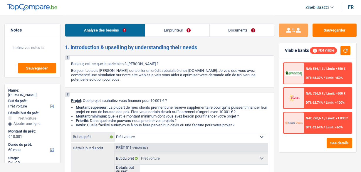
select select "car"
select select "60"
select select "car"
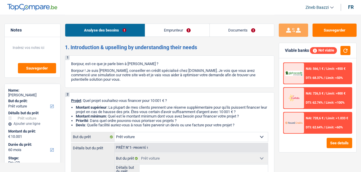
select select "60"
select select "worker"
select select "netSalary"
select select "mealVouchers"
select select "rents"
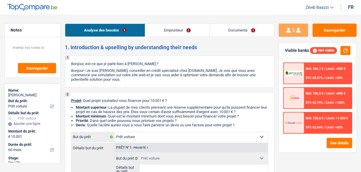
select select "car"
select select "60"
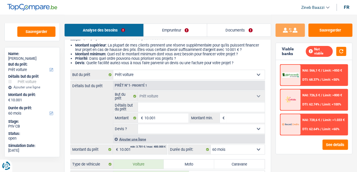
scroll to position [70, 0]
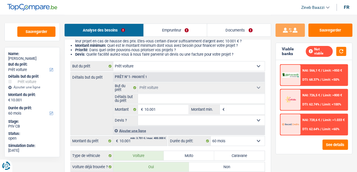
click at [147, 100] on input "Détails but du prêt" at bounding box center [201, 98] width 127 height 9
type input "a"
type input "au"
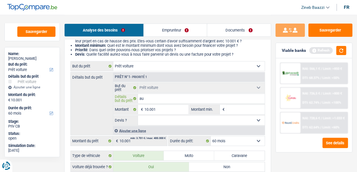
type input "aud"
type input "audi"
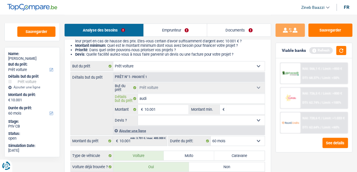
type input "audi"
click at [169, 110] on input "10.001" at bounding box center [167, 109] width 44 height 9
click at [173, 97] on input "audi" at bounding box center [201, 98] width 127 height 9
type input "audi 2"
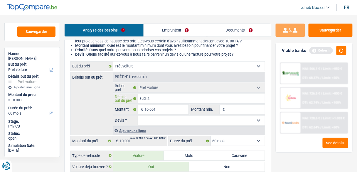
type input "audi 20"
type input "audi 201"
type input "audi 2015"
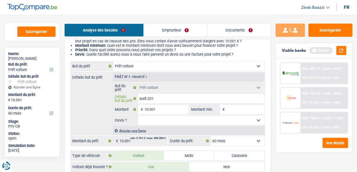
type input "audi 2015"
type input "audi 2015 c"
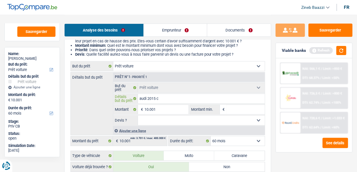
type input "audi 2015"
type input "audi 2015 4"
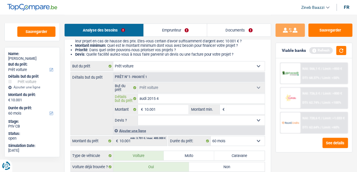
type input "audi 2015 4"
type input "audi 2015 4 p"
type input "audi 2015 4 po"
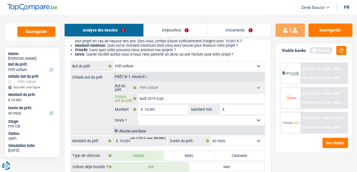
type input "audi 2015 4 por"
type input "audi 2015 4 port"
type input "audi 2015 4 porte"
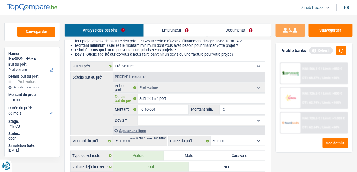
type input "audi 2015 4 porte"
type input "audi 2015 4 portes"
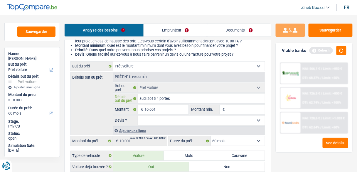
type input "audi 2015 4 portes"
click at [247, 103] on fieldset "audi 2015 4 portes Détails but du prêt Tous les champs sont obligatoires. Veuil…" at bounding box center [189, 98] width 152 height 10
click at [238, 107] on input "Montant min." at bounding box center [245, 109] width 38 height 9
type input "1"
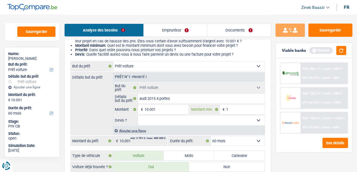
type input "10"
type input "100"
type input "1.000"
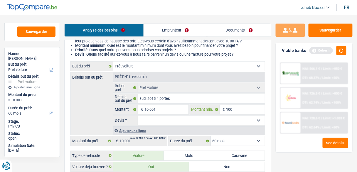
type input "1.000"
type input "10.000"
click at [159, 110] on input "10.001" at bounding box center [167, 109] width 44 height 9
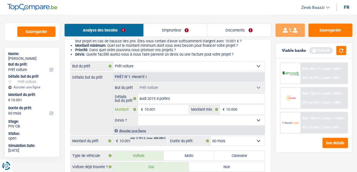
click at [159, 110] on input "10.001" at bounding box center [167, 109] width 44 height 9
click at [340, 52] on button "button" at bounding box center [342, 50] width 10 height 9
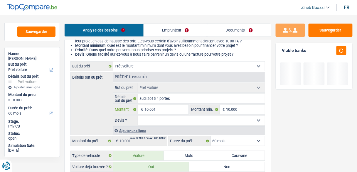
click at [157, 111] on input "10.001" at bounding box center [167, 109] width 44 height 9
type input "1.000"
type input "100"
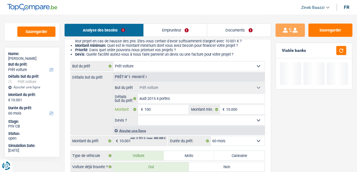
type input "10"
type input "1"
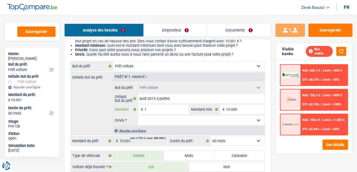
type input "12"
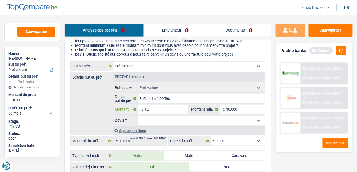
type input "120"
type input "1.200"
type input "12.000"
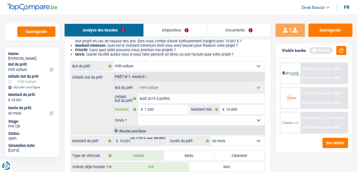
type input "12.000"
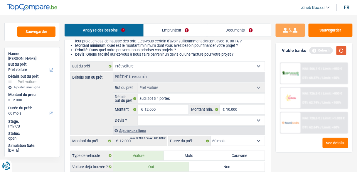
click at [341, 53] on button "button" at bounding box center [342, 50] width 10 height 9
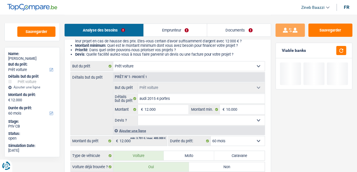
click at [197, 120] on select "Oui Non Non répondu Sélectionner une option" at bounding box center [201, 119] width 127 height 9
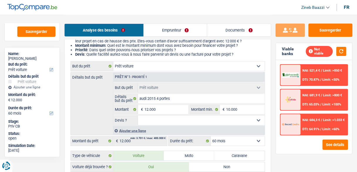
select select "yes"
click at [138, 115] on select "Oui Non Non répondu Sélectionner une option" at bounding box center [201, 119] width 127 height 9
select select "yes"
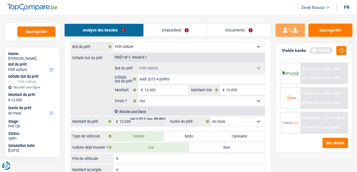
scroll to position [117, 0]
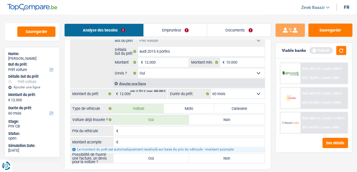
click at [167, 132] on input "Prix du véhicule" at bounding box center [192, 130] width 145 height 9
type input "7"
type input "70"
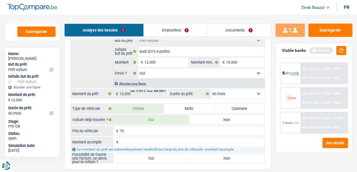
type input "700"
type input "7.000"
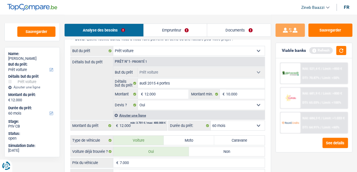
scroll to position [94, 0]
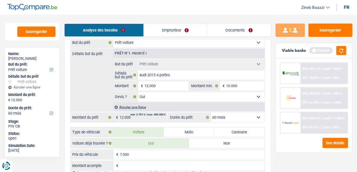
type input "7.000"
click at [136, 107] on div "Ajouter une ligne" at bounding box center [189, 107] width 152 height 9
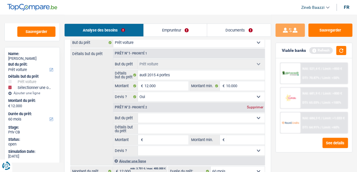
click at [149, 115] on select "Confort maison: meubles, textile, peinture, électroménager, outillage non-profe…" at bounding box center [201, 117] width 127 height 9
select select "other"
click at [138, 113] on select "Confort maison: meubles, textile, peinture, électroménager, outillage non-profe…" at bounding box center [201, 117] width 127 height 9
select select "other"
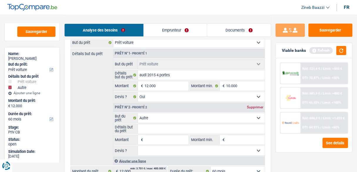
click at [146, 126] on input "Détails but du prêt" at bounding box center [201, 128] width 127 height 9
type input "a"
type input "as"
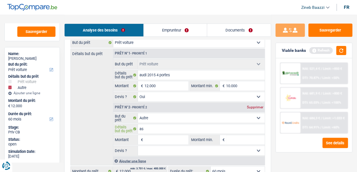
type input "ass"
type input "assu"
type input "assur"
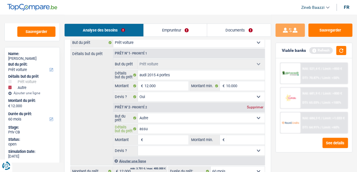
type input "assur"
type input "assura"
type input "assuran"
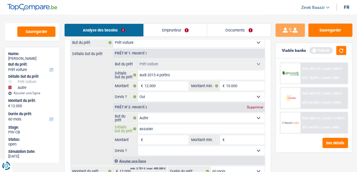
type input "assuranc"
type input "assurance"
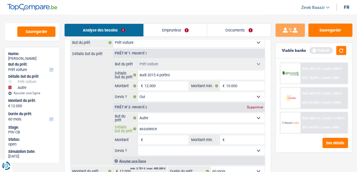
type input "assurance"
type input "assurance l"
type input "assurance le"
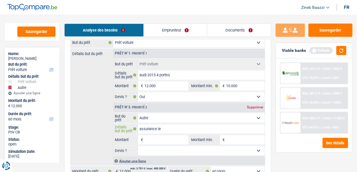
type input "assurance les"
type input "assurance les t"
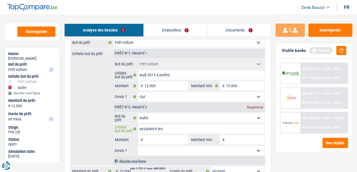
type input "assurance les t"
type input "assurance les ta"
type input "assurance les tax"
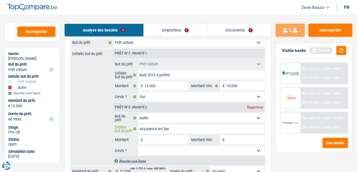
type input "assurance les taxe"
type input "assurance les taxes"
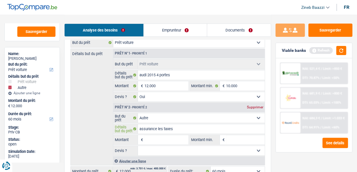
type input "assurance les taxes"
type input "assurance les taxes p"
type input "assurance les taxes po"
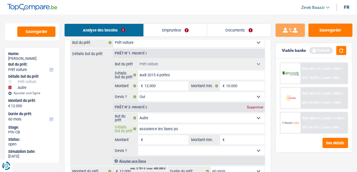
type input "assurance les taxes pou"
type input "assurance les taxes pour"
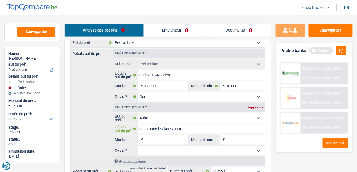
type input "assurance les taxes pour"
type input "assurance les taxes pour l"
type input "assurance les taxes pour le"
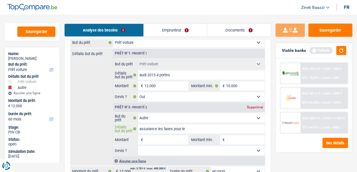
type input "assurance les taxes pour le"
type input "assurance les taxes pour le r"
type input "assurance les taxes pour le re"
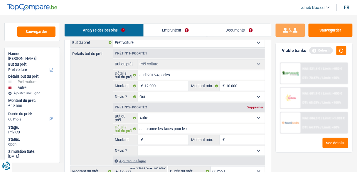
type input "assurance les taxes pour le re"
type input "assurance les taxes pour le res"
type input "assurance les taxes pour le rest"
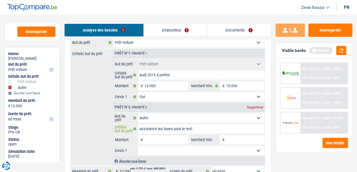
type input "assurance les taxes pour le reste"
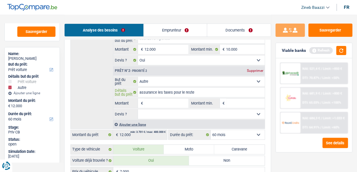
scroll to position [211, 0]
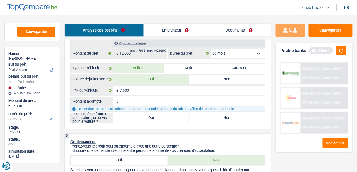
type input "assurance les taxes pour le reste"
click at [157, 97] on input "Montant acompte" at bounding box center [192, 101] width 145 height 9
click at [338, 55] on button "button" at bounding box center [342, 50] width 10 height 9
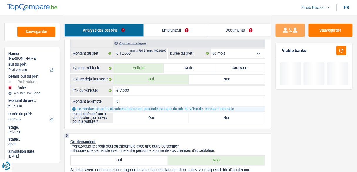
click at [218, 98] on input "Montant acompte" at bounding box center [192, 101] width 145 height 9
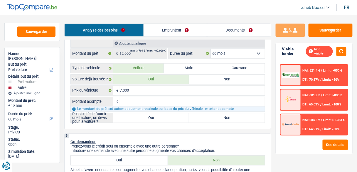
type input "0"
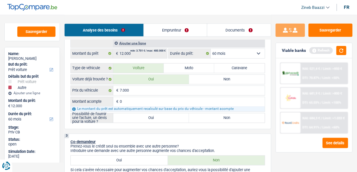
type input "0"
type input "7.000"
select select "42"
type input "7.000"
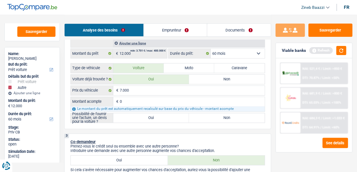
select select "42"
type input "7.000"
select select "42"
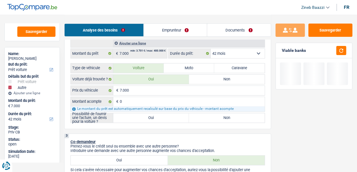
click at [172, 113] on label "Oui" at bounding box center [151, 117] width 76 height 9
click at [172, 113] on input "Oui" at bounding box center [151, 117] width 76 height 9
radio input "true"
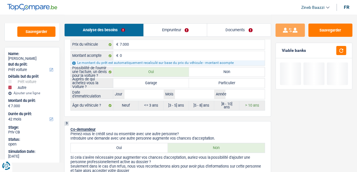
scroll to position [258, 0]
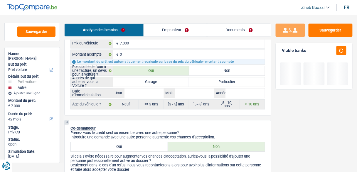
click at [216, 83] on label "Particulier" at bounding box center [227, 81] width 76 height 9
click at [216, 83] on input "Particulier" at bounding box center [227, 81] width 76 height 9
radio input "true"
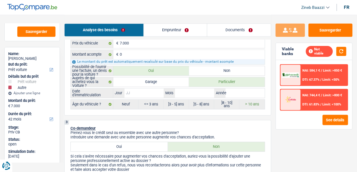
click at [161, 91] on input "Jour" at bounding box center [144, 92] width 39 height 9
click at [238, 91] on input "Année" at bounding box center [245, 92] width 39 height 9
type input "2"
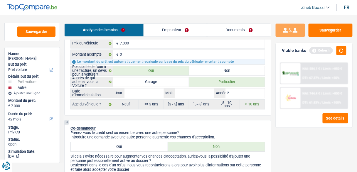
type input "20"
type input "201"
type input "2015"
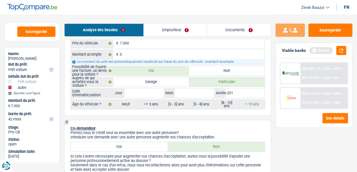
type input "2015"
click at [132, 92] on input "Jour" at bounding box center [144, 92] width 39 height 9
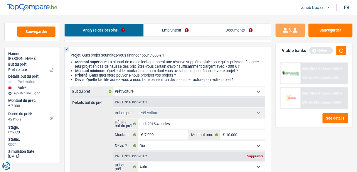
scroll to position [47, 0]
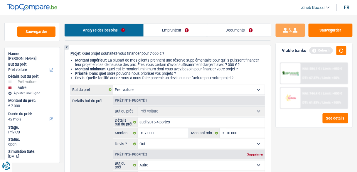
click at [141, 92] on select "Confort maison: meubles, textile, peinture, électroménager, outillage non-profe…" at bounding box center [189, 89] width 152 height 9
click at [340, 50] on button "button" at bounding box center [342, 50] width 10 height 9
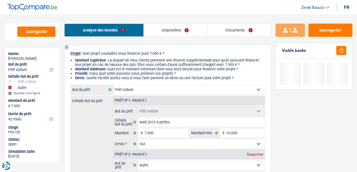
click at [170, 87] on select "Confort maison: meubles, textile, peinture, électroménager, outillage non-profe…" at bounding box center [189, 89] width 152 height 9
select select "household"
click at [113, 85] on select "Confort maison: meubles, textile, peinture, électroménager, outillage non-profe…" at bounding box center [189, 89] width 152 height 9
select select "household"
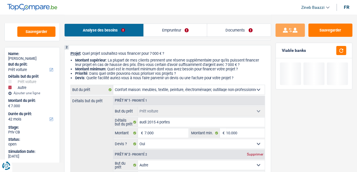
select select "household"
select select
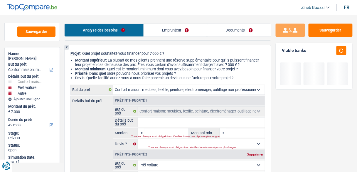
click at [158, 120] on input "Détails but du prêt" at bounding box center [201, 121] width 127 height 9
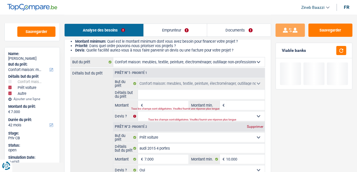
scroll to position [94, 0]
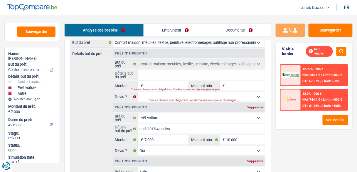
click at [159, 81] on input "Montant" at bounding box center [167, 85] width 44 height 9
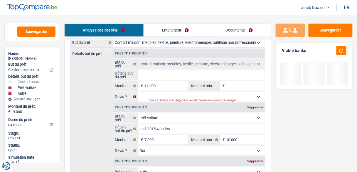
click at [236, 85] on input "Montant min." at bounding box center [245, 85] width 38 height 9
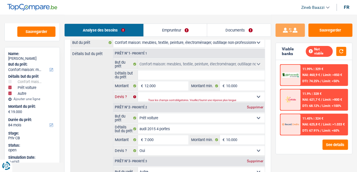
click at [243, 97] on select "Oui Non Non répondu Sélectionner une option" at bounding box center [201, 96] width 127 height 9
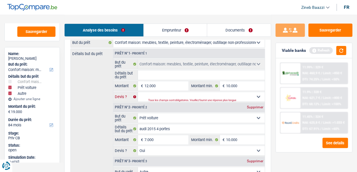
click at [138, 92] on select "Oui Non Non répondu Sélectionner une option" at bounding box center [201, 96] width 127 height 9
click at [250, 108] on div "Supprimer" at bounding box center [255, 107] width 19 height 4
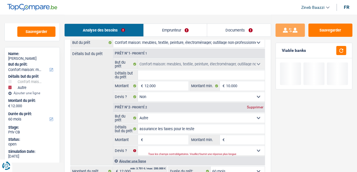
click at [182, 72] on input "Détails but du prêt" at bounding box center [201, 74] width 127 height 9
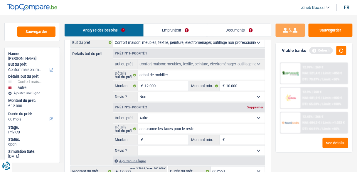
click at [258, 107] on div "Supprimer" at bounding box center [255, 107] width 19 height 4
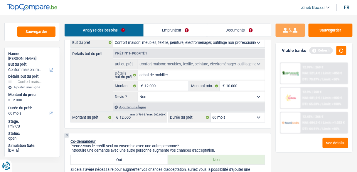
click at [99, 83] on div "Détails but du prêt Prêt n°1 - Priorité 1 Confort maison: meubles, textile, pei…" at bounding box center [167, 79] width 195 height 63
click at [337, 50] on button "button" at bounding box center [342, 50] width 10 height 9
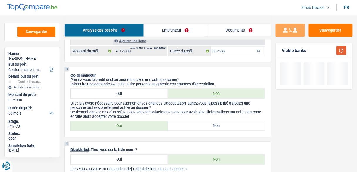
scroll to position [164, 0]
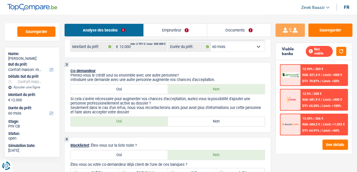
click at [194, 122] on label "Non" at bounding box center [216, 121] width 97 height 9
click at [194, 122] on input "Non" at bounding box center [216, 121] width 97 height 9
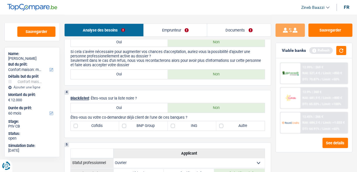
scroll to position [235, 0]
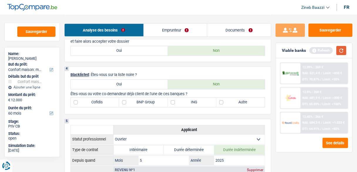
click at [338, 50] on button "button" at bounding box center [342, 50] width 10 height 9
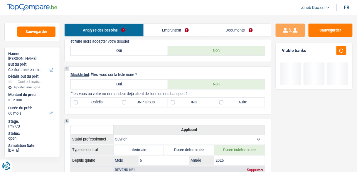
click at [234, 18] on div "Analyse des besoins Emprunteur Documents" at bounding box center [167, 27] width 207 height 25
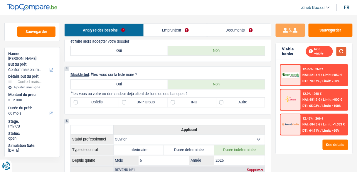
click at [340, 49] on button "button" at bounding box center [342, 51] width 10 height 9
drag, startPoint x: 227, startPoint y: 102, endPoint x: 216, endPoint y: 105, distance: 11.3
click at [228, 102] on label "Autre" at bounding box center [240, 102] width 48 height 9
click at [228, 102] on input "Autre" at bounding box center [240, 102] width 48 height 9
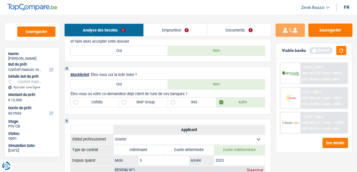
click at [144, 100] on label "BNP Group" at bounding box center [143, 102] width 48 height 9
click at [144, 100] on input "BNP Group" at bounding box center [143, 102] width 48 height 9
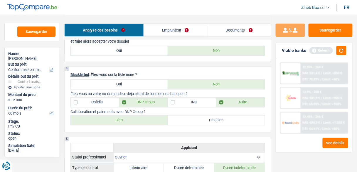
click at [348, 50] on div "Viable banks Refresh" at bounding box center [314, 50] width 76 height 15
click at [343, 50] on button "button" at bounding box center [342, 50] width 10 height 9
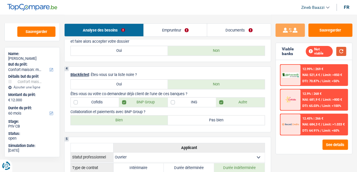
click at [344, 47] on button "button" at bounding box center [342, 51] width 10 height 9
click at [177, 98] on label "ING" at bounding box center [192, 102] width 48 height 9
click at [177, 98] on input "ING" at bounding box center [192, 102] width 48 height 9
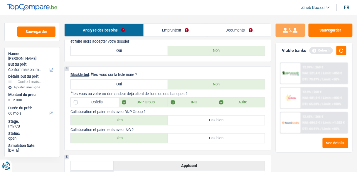
click at [184, 129] on p "Collaboration et paiements avec ING ?" at bounding box center [167, 129] width 195 height 4
click at [138, 130] on p "Collaboration et paiements avec ING ?" at bounding box center [167, 129] width 195 height 4
click at [139, 136] on label "Bien" at bounding box center [119, 137] width 97 height 9
click at [139, 136] on input "Bien" at bounding box center [119, 137] width 97 height 9
click at [338, 50] on button "button" at bounding box center [342, 50] width 10 height 9
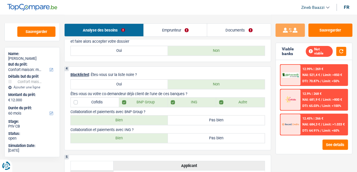
click at [132, 121] on label "Bien" at bounding box center [119, 119] width 97 height 9
click at [132, 121] on input "Bien" at bounding box center [119, 119] width 97 height 9
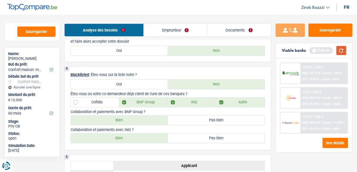
click at [345, 48] on button "button" at bounding box center [342, 50] width 10 height 9
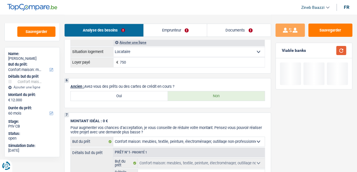
scroll to position [540, 0]
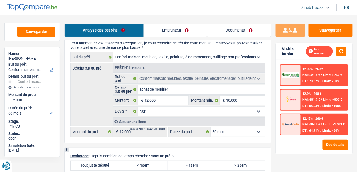
click at [157, 26] on link "Emprunteur" at bounding box center [175, 30] width 63 height 13
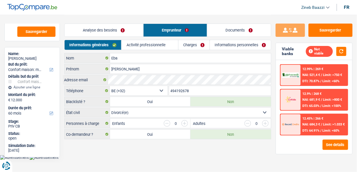
scroll to position [0, 0]
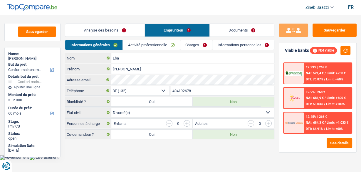
click at [174, 115] on select "Célibataire Marié(e) Cohabitant(e) légal(e) Divorcé(e) Veuf(ve) Séparé (de fait…" at bounding box center [192, 111] width 163 height 9
click at [95, 157] on body "Vous avez le contrôle de vos données Nous utilisons des cookies, tout comme nos…" at bounding box center [180, 79] width 361 height 159
click at [141, 153] on body "Vous avez le contrôle de vos données Nous utilisons des cookies, tout comme nos…" at bounding box center [180, 79] width 361 height 159
click at [217, 111] on select "Célibataire Marié(e) Cohabitant(e) légal(e) Divorcé(e) Veuf(ve) Séparé (de fait…" at bounding box center [192, 111] width 163 height 9
click at [111, 107] on select "Célibataire Marié(e) Cohabitant(e) légal(e) Divorcé(e) Veuf(ve) Séparé (de fait…" at bounding box center [192, 111] width 163 height 9
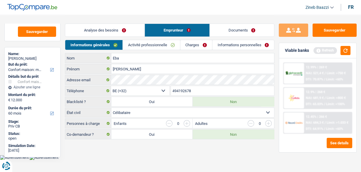
click at [156, 152] on main "Notes Sauvegarder Name: John Eba But du prêt: Confort maison: meubles, textile,…" at bounding box center [180, 77] width 361 height 154
click at [187, 124] on input "button" at bounding box center [187, 123] width 6 height 6
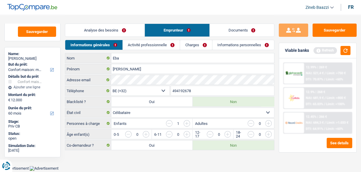
click at [187, 124] on input "button" at bounding box center [187, 123] width 6 height 6
click at [346, 50] on button "button" at bounding box center [345, 50] width 10 height 9
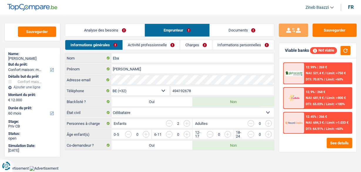
click at [171, 123] on input "button" at bounding box center [169, 123] width 6 height 6
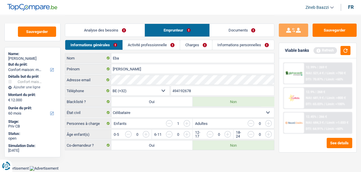
click at [171, 123] on input "button" at bounding box center [169, 123] width 6 height 6
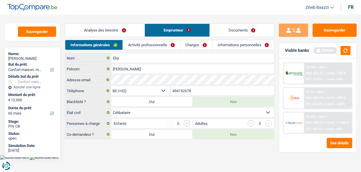
click at [157, 151] on main "Notes Sauvegarder Name: John Eba But du prêt: Confort maison: meubles, textile,…" at bounding box center [180, 77] width 361 height 154
click at [346, 52] on button "button" at bounding box center [345, 50] width 10 height 9
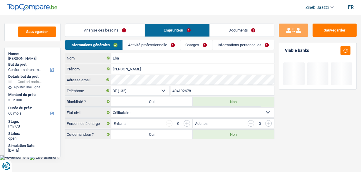
click at [143, 43] on link "Activité professionnelle" at bounding box center [151, 45] width 57 height 10
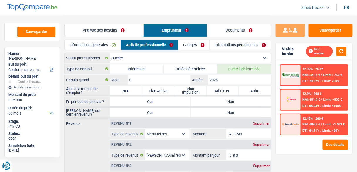
click at [138, 87] on label "Non" at bounding box center [126, 90] width 32 height 9
click at [138, 87] on input "Non" at bounding box center [126, 90] width 32 height 9
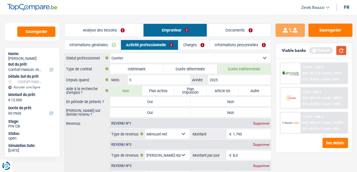
click at [342, 53] on button "button" at bounding box center [342, 50] width 10 height 9
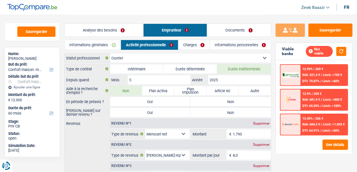
click at [220, 99] on label "Non" at bounding box center [231, 101] width 80 height 9
click at [220, 99] on input "Non" at bounding box center [231, 101] width 80 height 9
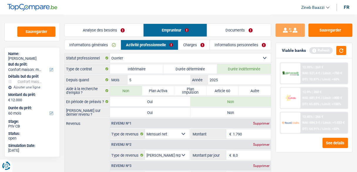
click at [347, 50] on div "Viable banks Refresh" at bounding box center [314, 50] width 76 height 15
click at [226, 110] on label "Non" at bounding box center [231, 111] width 80 height 9
click at [226, 110] on input "Non" at bounding box center [231, 111] width 80 height 9
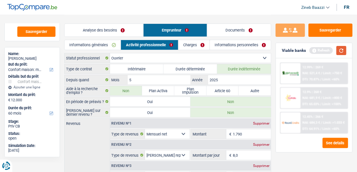
click at [345, 52] on button "button" at bounding box center [342, 50] width 10 height 9
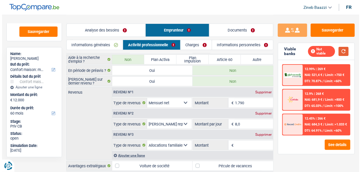
scroll to position [23, 0]
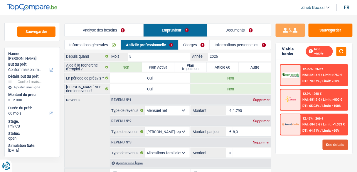
click at [335, 140] on button "See details" at bounding box center [336, 144] width 26 height 10
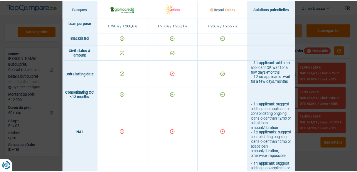
scroll to position [235, 0]
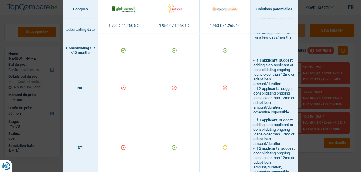
click at [332, 16] on div "Banks conditions × Banques Solutions potentielles Revenus / Charges 1.790 € / 1…" at bounding box center [180, 86] width 361 height 172
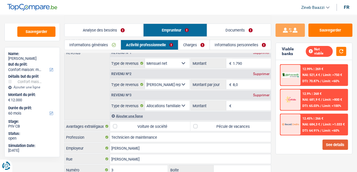
scroll to position [47, 0]
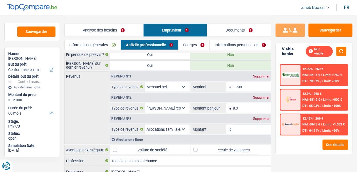
click at [77, 97] on div "Revenus Revenu nº1 Supprimer Allocation d'handicap Allocations chômage Allocati…" at bounding box center [167, 107] width 207 height 73
click at [247, 86] on input "1.790" at bounding box center [252, 86] width 38 height 9
click at [234, 34] on link "Documents" at bounding box center [239, 30] width 64 height 13
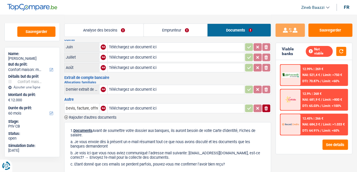
click at [181, 36] on li "Emprunteur" at bounding box center [176, 29] width 64 height 13
click at [180, 33] on link "Emprunteur" at bounding box center [176, 30] width 64 height 13
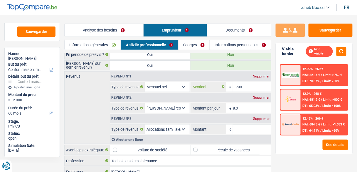
click at [234, 85] on input "1.790" at bounding box center [252, 86] width 38 height 9
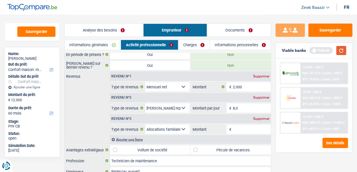
click at [345, 50] on button "button" at bounding box center [342, 50] width 10 height 9
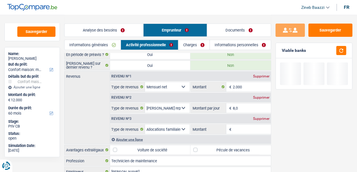
click at [82, 107] on div "Revenus Revenu nº1 Supprimer Allocation d'handicap Allocations chômage Allocati…" at bounding box center [167, 107] width 207 height 73
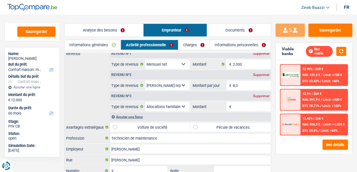
scroll to position [70, 0]
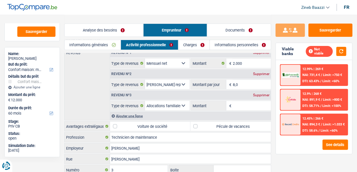
click at [261, 93] on div "Supprimer" at bounding box center [261, 95] width 19 height 4
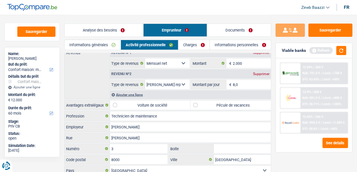
click at [194, 46] on link "Charges" at bounding box center [194, 45] width 31 height 10
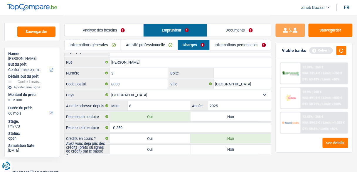
scroll to position [0, 0]
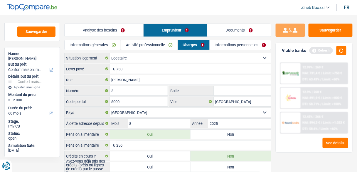
click at [130, 43] on link "Activité professionnelle" at bounding box center [149, 45] width 57 height 10
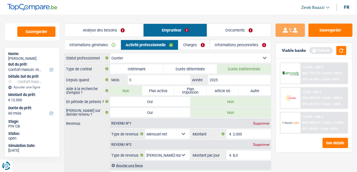
scroll to position [101, 0]
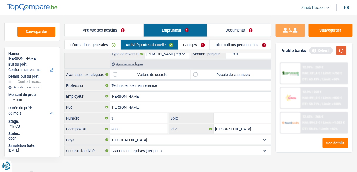
click at [340, 52] on button "button" at bounding box center [342, 50] width 10 height 9
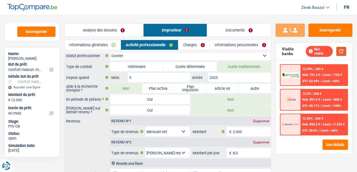
scroll to position [0, 0]
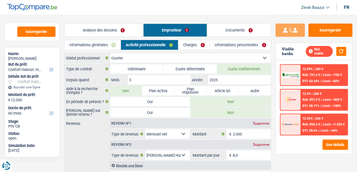
click at [197, 48] on link "Charges" at bounding box center [194, 45] width 31 height 10
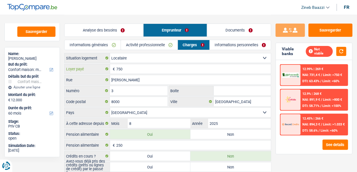
click at [170, 67] on input "750" at bounding box center [194, 68] width 155 height 9
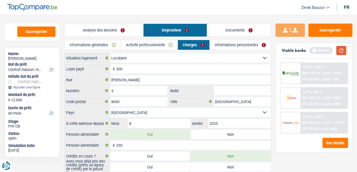
click at [341, 48] on button "button" at bounding box center [342, 50] width 10 height 9
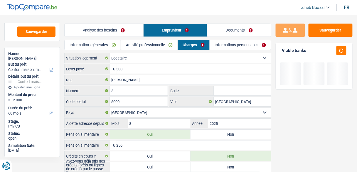
click at [155, 8] on header "Zineb Baazzi Se déconnecter fr" at bounding box center [178, 7] width 357 height 15
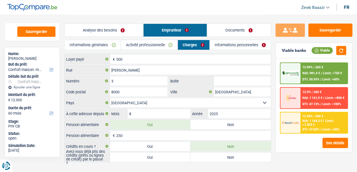
scroll to position [18, 0]
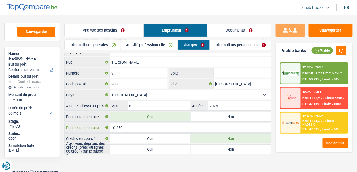
click at [138, 122] on input "250" at bounding box center [194, 126] width 155 height 9
click at [172, 162] on main "Notes Sauvegarder Name: John Eba But du prêt: Confort maison: meubles, textile,…" at bounding box center [178, 75] width 357 height 187
click at [173, 129] on input "250" at bounding box center [194, 126] width 155 height 9
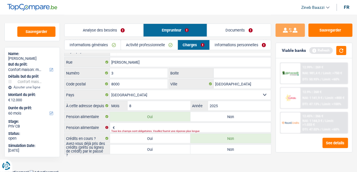
click at [224, 114] on label "Non" at bounding box center [231, 116] width 80 height 9
click at [224, 114] on input "Non" at bounding box center [231, 116] width 80 height 9
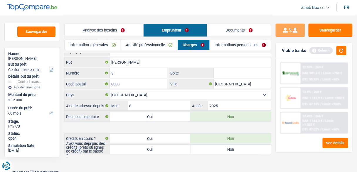
scroll to position [7, 0]
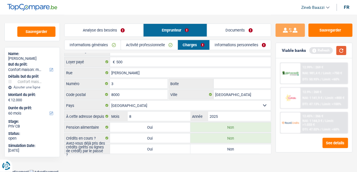
click at [337, 52] on button "button" at bounding box center [342, 50] width 10 height 9
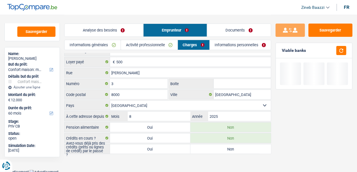
click at [141, 161] on main "Notes Sauvegarder Name: John Eba But du prêt: Confort maison: meubles, textile,…" at bounding box center [178, 81] width 357 height 176
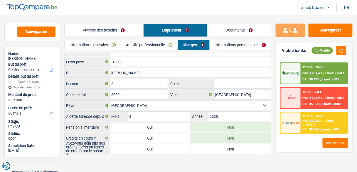
click at [163, 148] on label "Oui" at bounding box center [150, 148] width 80 height 9
click at [163, 148] on input "Oui" at bounding box center [150, 148] width 80 height 9
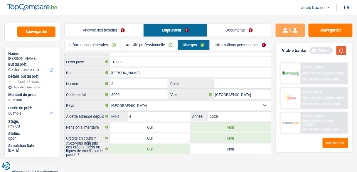
click at [342, 53] on button "button" at bounding box center [342, 50] width 10 height 9
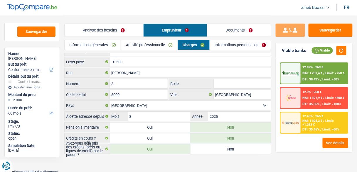
click at [340, 45] on div "Viable banks Viable" at bounding box center [314, 50] width 76 height 15
click at [341, 48] on button "button" at bounding box center [342, 50] width 10 height 9
click at [138, 122] on label "Oui" at bounding box center [150, 126] width 80 height 9
click at [138, 122] on input "Oui" at bounding box center [150, 126] width 80 height 9
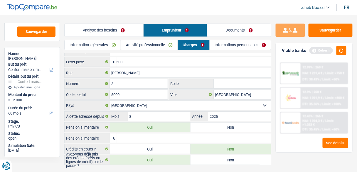
click at [142, 134] on input "Pension alimentaire" at bounding box center [194, 137] width 155 height 9
click at [335, 49] on div "Refresh" at bounding box center [328, 50] width 37 height 9
click at [339, 48] on button "button" at bounding box center [342, 50] width 10 height 9
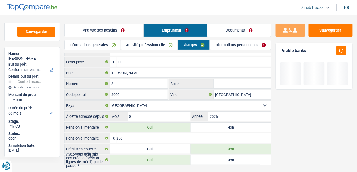
click at [288, 131] on div "Sauvegarder Viable banks" at bounding box center [314, 92] width 86 height 139
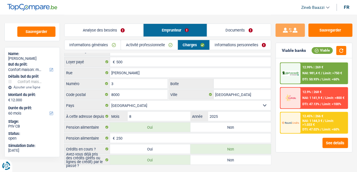
click at [231, 46] on link "Informations personnelles" at bounding box center [240, 45] width 61 height 10
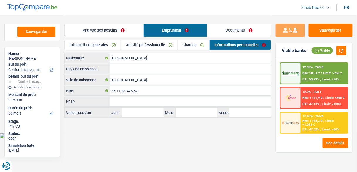
scroll to position [0, 0]
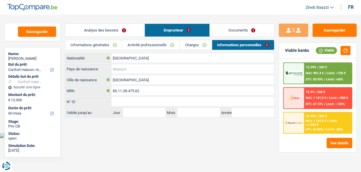
click at [125, 69] on input "Pays de naissance" at bounding box center [192, 68] width 163 height 9
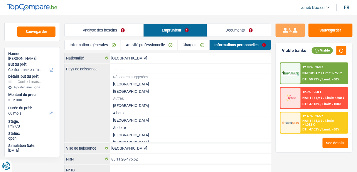
click at [99, 86] on div "Pays de naissance Réponses suggérées Belgique Luxembourg Autres Afghanistan Alb…" at bounding box center [168, 103] width 206 height 78
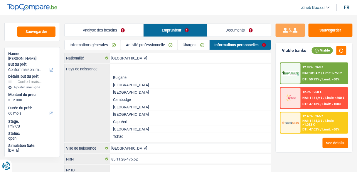
click at [124, 108] on li "Cameroun" at bounding box center [190, 106] width 161 height 7
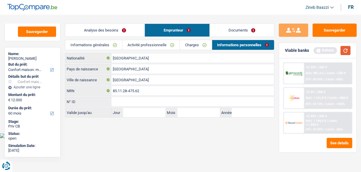
click at [348, 49] on button "button" at bounding box center [345, 50] width 10 height 9
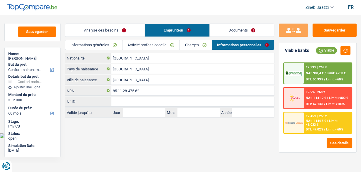
click at [231, 29] on link "Documents" at bounding box center [242, 30] width 64 height 13
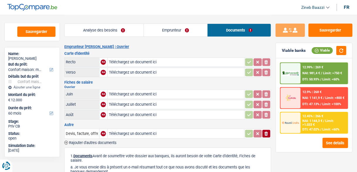
click at [119, 34] on link "Analyse des besoins" at bounding box center [104, 30] width 79 height 13
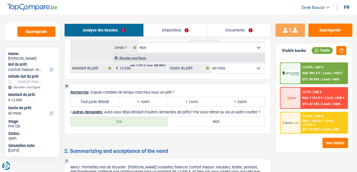
scroll to position [611, 0]
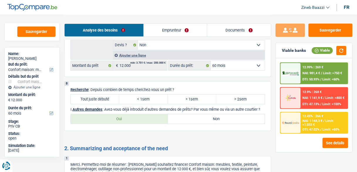
click at [96, 94] on label "Tout juste débuté" at bounding box center [95, 98] width 48 height 9
click at [96, 94] on input "Tout juste débuté" at bounding box center [95, 98] width 48 height 9
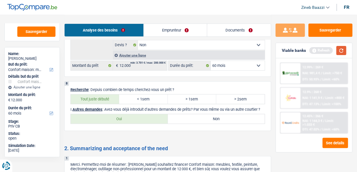
click at [341, 53] on button "button" at bounding box center [342, 50] width 10 height 9
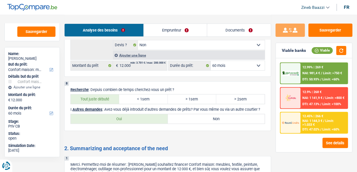
click at [212, 7] on header "Zineb Baazzi Se déconnecter fr" at bounding box center [178, 7] width 357 height 15
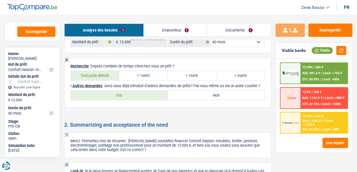
click at [220, 92] on label "Non" at bounding box center [216, 94] width 97 height 9
click at [220, 92] on input "Non" at bounding box center [216, 94] width 97 height 9
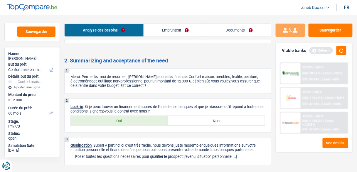
scroll to position [691, 0]
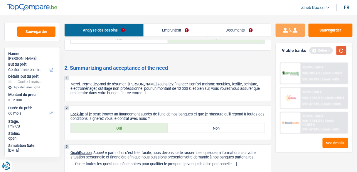
click at [341, 49] on button "button" at bounding box center [342, 50] width 10 height 9
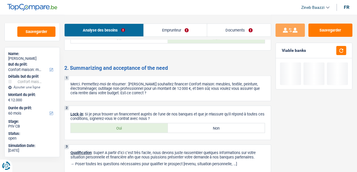
click at [124, 128] on label "Oui" at bounding box center [119, 127] width 97 height 9
click at [124, 128] on input "Oui" at bounding box center [119, 127] width 97 height 9
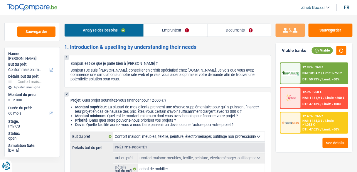
scroll to position [117, 0]
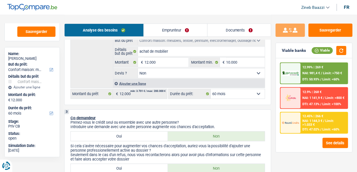
click at [292, 126] on img at bounding box center [290, 122] width 17 height 9
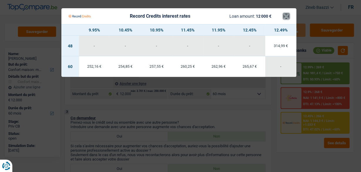
click at [288, 15] on button "×" at bounding box center [286, 16] width 6 height 6
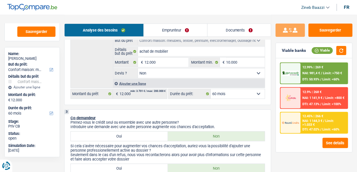
click at [304, 94] on div "12.9% | 268 € NAI: 1 141,9 € / Limit: >800 € DTI: 47.13% / Limit: <100%" at bounding box center [324, 98] width 47 height 21
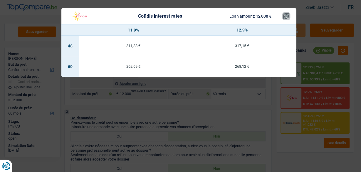
click at [284, 13] on button "×" at bounding box center [286, 16] width 6 height 6
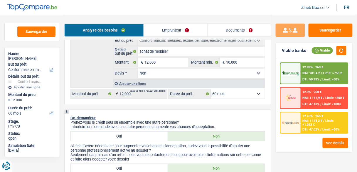
click at [308, 78] on span "DTI: 50.93%" at bounding box center [311, 79] width 17 height 4
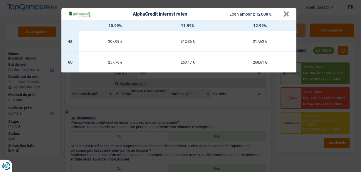
click at [292, 13] on header "AlphaCredit interest rates Loan amount: 12 000 € ×" at bounding box center [178, 13] width 235 height 11
click at [287, 13] on button "×" at bounding box center [286, 14] width 6 height 6
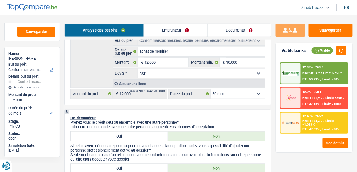
click at [293, 8] on header "Zineb Baazzi Se déconnecter fr" at bounding box center [178, 7] width 357 height 15
click at [237, 95] on select "12 mois 18 mois 24 mois 30 mois 36 mois 42 mois 48 mois 60 mois Sélectionner un…" at bounding box center [238, 93] width 54 height 9
click at [85, 68] on div "Détails but du prêt Prêt n°1 - Priorité 1 Confort maison: meubles, textile, pei…" at bounding box center [167, 56] width 195 height 63
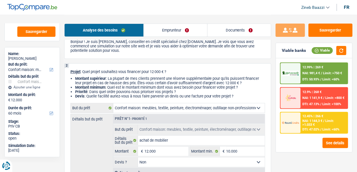
scroll to position [94, 0]
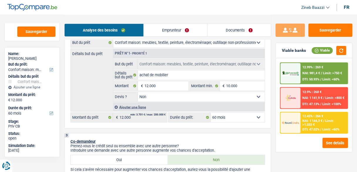
click at [226, 24] on link "Documents" at bounding box center [239, 30] width 63 height 13
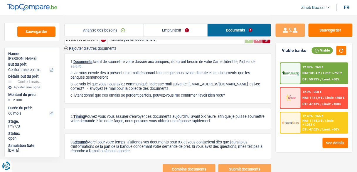
click at [187, 27] on link "Emprunteur" at bounding box center [176, 30] width 64 height 13
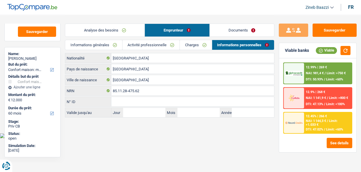
click at [156, 42] on link "Activité professionnelle" at bounding box center [150, 45] width 57 height 10
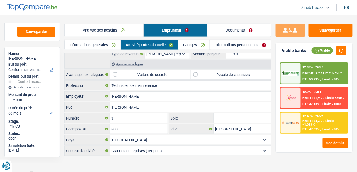
click at [195, 45] on link "Charges" at bounding box center [194, 45] width 31 height 10
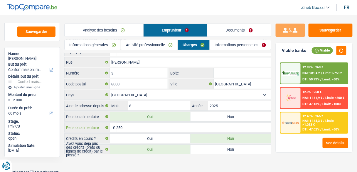
click at [161, 127] on input "250" at bounding box center [194, 126] width 155 height 9
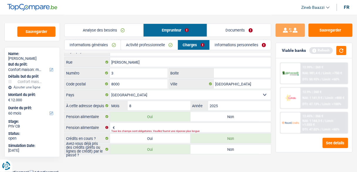
click at [226, 114] on label "Non" at bounding box center [231, 116] width 80 height 9
click at [226, 114] on input "Non" at bounding box center [231, 116] width 80 height 9
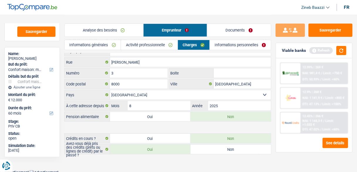
scroll to position [7, 0]
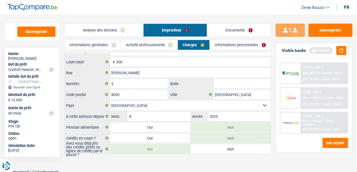
drag, startPoint x: 209, startPoint y: 168, endPoint x: 232, endPoint y: 154, distance: 27.1
click at [210, 167] on body "Vous avez le contrôle de vos données Nous utilisons des cookies, tout comme nos…" at bounding box center [178, 83] width 357 height 181
click at [337, 48] on div "Refresh" at bounding box center [328, 50] width 37 height 9
click at [341, 51] on button "button" at bounding box center [342, 50] width 10 height 9
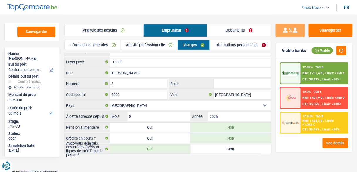
click at [236, 36] on link "Documents" at bounding box center [239, 30] width 64 height 13
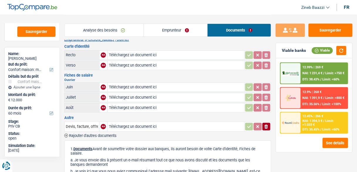
click at [204, 45] on h3 "Carte d'identité" at bounding box center [167, 46] width 207 height 4
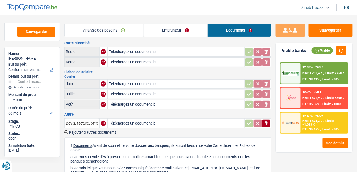
scroll to position [0, 0]
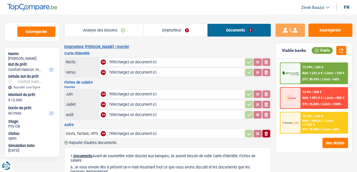
click at [190, 51] on h3 "Carte d'identité" at bounding box center [167, 53] width 207 height 4
click at [166, 42] on div "Analyse des besoins Emprunteur Documents 1. Introduction & upselling by underst…" at bounding box center [167, 141] width 207 height 253
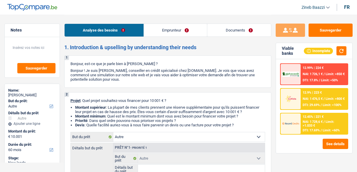
select select "other"
select select "60"
select select "other"
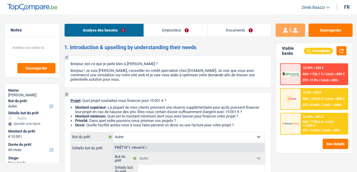
select select "60"
select select "mutuality"
select select "mutualityIndemnity"
select select "liveWithParents"
select select "other"
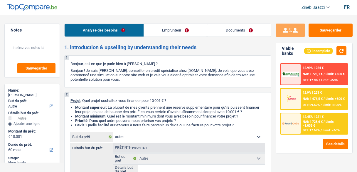
select select "other"
select select "60"
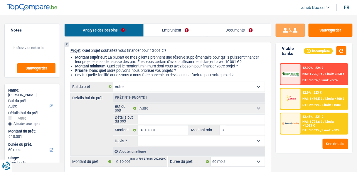
scroll to position [47, 0]
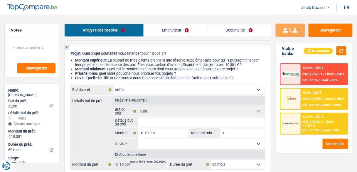
click at [156, 79] on li "Devis : Quelle facilité auriez-vous à nous faire parvenir un devis ou une factu…" at bounding box center [170, 77] width 190 height 4
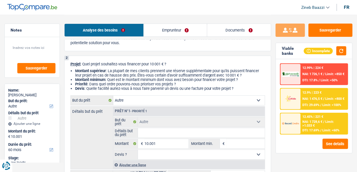
scroll to position [23, 0]
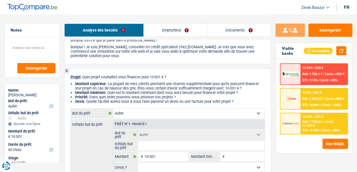
click at [172, 83] on li "Montant supérieur : La plupart de mes clients prennent une réserve supplémentai…" at bounding box center [170, 85] width 190 height 9
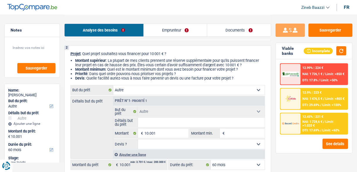
scroll to position [47, 0]
click at [93, 118] on div "Détails but du prêt Prêt n°1 - Priorité 1 Confort maison: meubles, textile, pei…" at bounding box center [167, 126] width 195 height 63
click at [139, 91] on select "Confort maison: meubles, textile, peinture, électroménager, outillage non-profe…" at bounding box center [189, 89] width 152 height 9
click at [89, 121] on div "Détails but du prêt Prêt n°1 - Priorité 1 Confort maison: meubles, textile, pei…" at bounding box center [167, 126] width 195 height 63
click at [176, 12] on header "Zineb Baazzi Se déconnecter fr" at bounding box center [178, 7] width 357 height 15
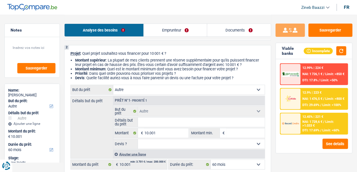
click at [192, 91] on select "Confort maison: meubles, textile, peinture, électroménager, outillage non-profe…" at bounding box center [189, 89] width 152 height 9
select select "household"
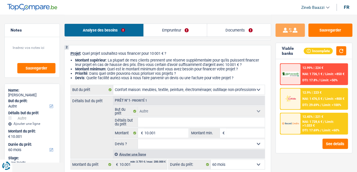
click at [113, 85] on select "Confort maison: meubles, textile, peinture, électroménager, outillage non-profe…" at bounding box center [189, 89] width 152 height 9
select select "household"
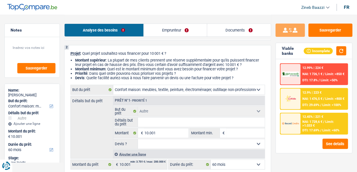
select select "household"
select select "other"
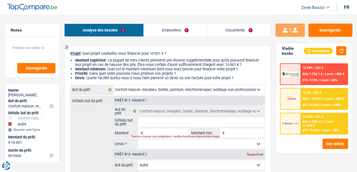
click at [151, 123] on input "Détails but du prêt" at bounding box center [201, 121] width 127 height 9
type input "a"
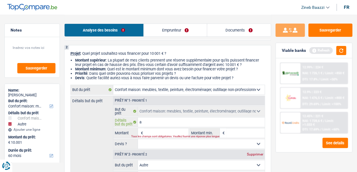
type input "am"
type input "amé"
type input "améo"
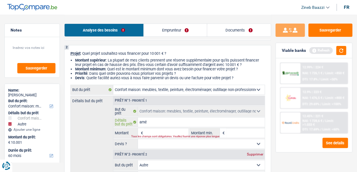
type input "améo"
type input "améol"
type input "améoli"
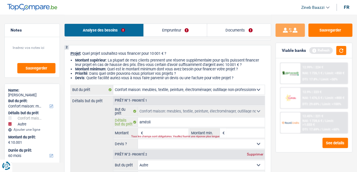
type input "améolir"
type input "améolira"
type input "améolirat"
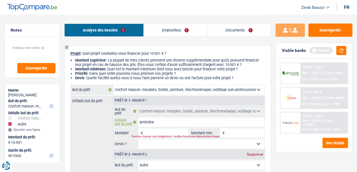
type input "améolirat"
type input "améolirati"
type input "améoliratio"
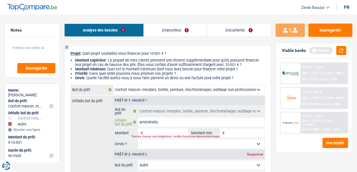
type input "améoliration"
click at [337, 50] on button "button" at bounding box center [342, 50] width 10 height 9
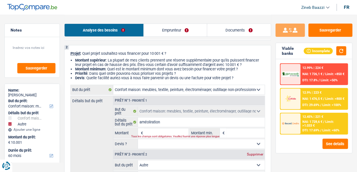
click at [157, 132] on input "Montant" at bounding box center [167, 132] width 44 height 9
click at [248, 132] on input "Montant min." at bounding box center [245, 132] width 38 height 9
type input "1"
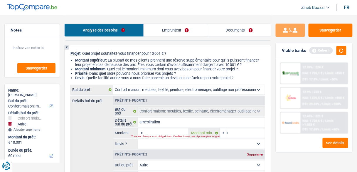
type input "10"
type input "100"
type input "1.000"
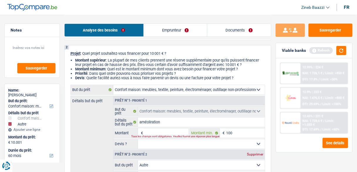
type input "1.000"
type input "10.000"
click at [345, 48] on button "button" at bounding box center [342, 50] width 10 height 9
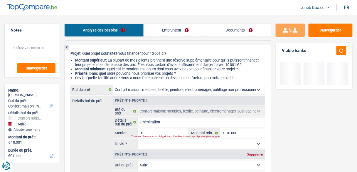
click at [178, 129] on input "Montant" at bounding box center [167, 132] width 44 height 9
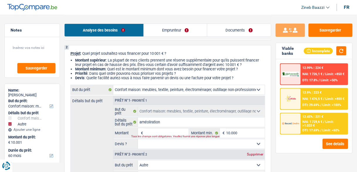
type input "1"
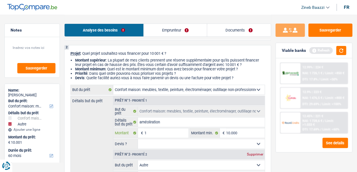
type input "15"
type input "150"
type input "1.500"
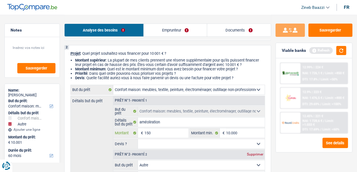
type input "1.500"
type input "15.000"
type input "1.500"
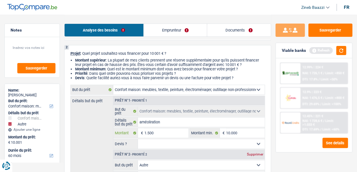
type input "15.001"
type input "25.002"
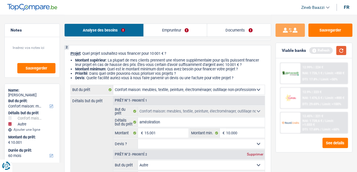
type input "25.002"
click at [339, 52] on button "button" at bounding box center [342, 50] width 10 height 9
select select "120"
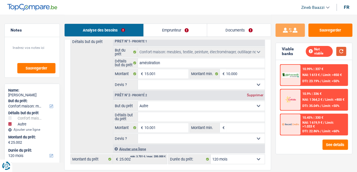
scroll to position [117, 0]
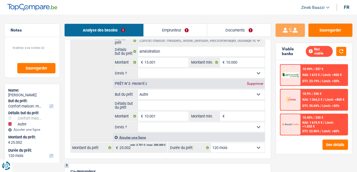
click at [253, 84] on div "Supprimer" at bounding box center [255, 84] width 19 height 4
type input "15.001"
select select "84"
type input "15.001"
select select "84"
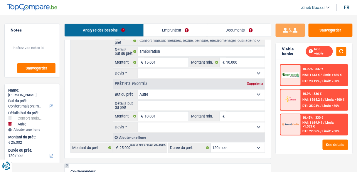
type input "15.001"
select select "84"
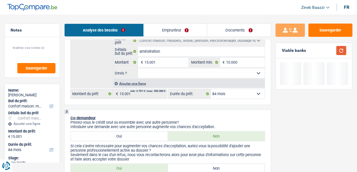
click at [341, 49] on button "button" at bounding box center [342, 50] width 10 height 9
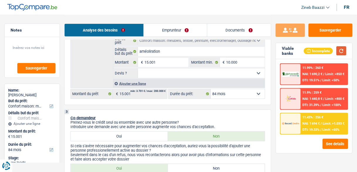
scroll to position [70, 0]
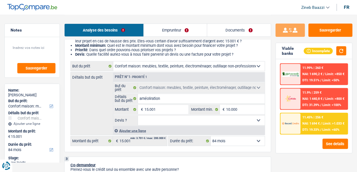
drag, startPoint x: 153, startPoint y: 117, endPoint x: 155, endPoint y: 124, distance: 7.2
click at [153, 117] on select "Oui Non Non répondu Sélectionner une option" at bounding box center [201, 119] width 127 height 9
select select "false"
click at [138, 115] on select "Oui Non Non répondu Sélectionner une option" at bounding box center [201, 119] width 127 height 9
select select "false"
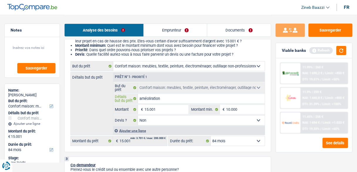
click at [182, 100] on input "améoliration" at bounding box center [201, 98] width 127 height 9
type input "améoliration"
type input "améoliration d"
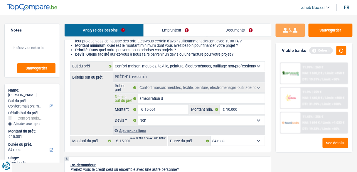
type input "améoliration du"
type input "améoliration du c"
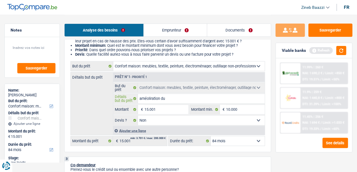
type input "améoliration du c"
type input "améoliration du co"
type input "améoliration du con"
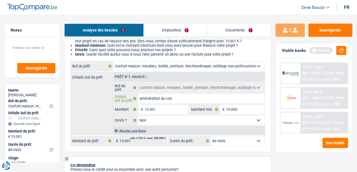
type input "améoliration du conf"
type input "améoliration du confo"
type input "améoliration du confor"
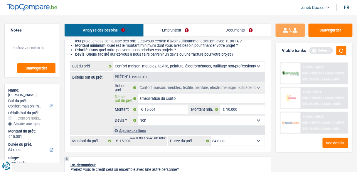
type input "améoliration du confor"
type input "améoliration du confort"
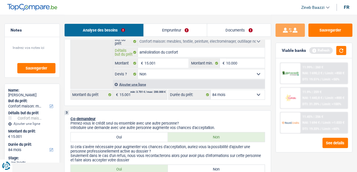
scroll to position [117, 0]
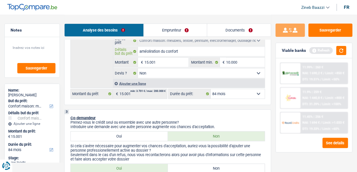
type input "améoliration du confort"
click at [336, 50] on div "Refresh" at bounding box center [328, 50] width 37 height 9
drag, startPoint x: 244, startPoint y: 100, endPoint x: 248, endPoint y: 92, distance: 8.1
click at [246, 99] on div "2 Projet : Quel projet souhaitez-vous financer pour 15 001 € ? Montant supérieu…" at bounding box center [167, 39] width 207 height 130
drag, startPoint x: 248, startPoint y: 91, endPoint x: 240, endPoint y: 96, distance: 9.5
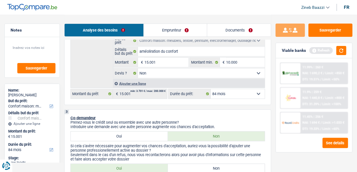
click at [248, 91] on select "12 mois 18 mois 24 mois 30 mois 36 mois 42 mois 48 mois 60 mois 72 mois 84 mois…" at bounding box center [238, 93] width 54 height 9
select select "72"
click at [211, 89] on select "12 mois 18 mois 24 mois 30 mois 36 mois 42 mois 48 mois 60 mois 72 mois 84 mois…" at bounding box center [238, 93] width 54 height 9
select select "72"
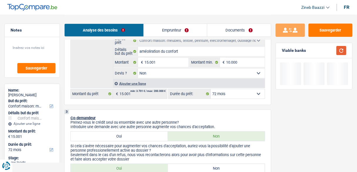
click at [342, 52] on button "button" at bounding box center [342, 50] width 10 height 9
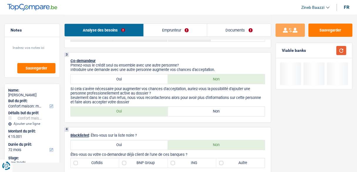
scroll to position [188, 0]
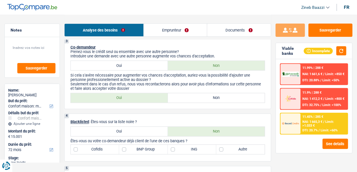
drag, startPoint x: 204, startPoint y: 102, endPoint x: 203, endPoint y: 99, distance: 3.1
click at [203, 99] on div "Oui Non Tous les champs sont obligatoires. Veuillez sélectionner une option" at bounding box center [167, 98] width 195 height 10
click at [203, 99] on label "Non" at bounding box center [216, 97] width 97 height 9
click at [203, 99] on input "Non" at bounding box center [216, 97] width 97 height 9
radio input "true"
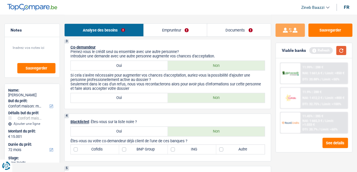
click at [340, 48] on button "button" at bounding box center [342, 50] width 10 height 9
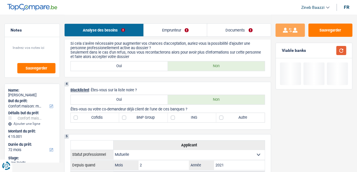
scroll to position [235, 0]
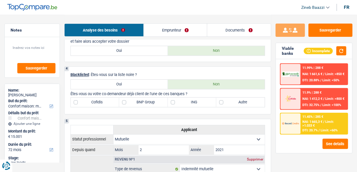
click at [147, 104] on label "BNP Group" at bounding box center [143, 102] width 48 height 9
click at [147, 104] on input "BNP Group" at bounding box center [143, 102] width 48 height 9
checkbox input "true"
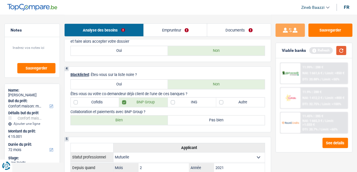
click at [338, 48] on button "button" at bounding box center [342, 50] width 10 height 9
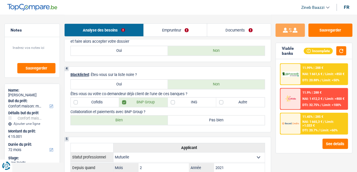
click at [339, 57] on div "Viable banks Incomplete" at bounding box center [314, 51] width 76 height 16
click at [339, 55] on div "Viable banks Incomplete" at bounding box center [314, 51] width 76 height 16
click at [340, 52] on button "button" at bounding box center [342, 50] width 10 height 9
click at [145, 116] on label "Bien" at bounding box center [119, 119] width 97 height 9
click at [145, 116] on input "Bien" at bounding box center [119, 119] width 97 height 9
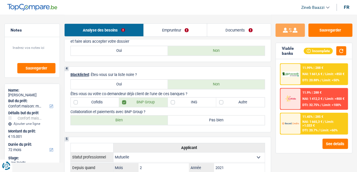
radio input "true"
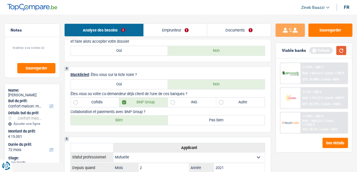
click at [344, 46] on button "button" at bounding box center [342, 50] width 10 height 9
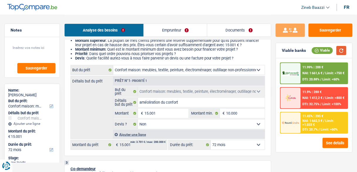
scroll to position [94, 0]
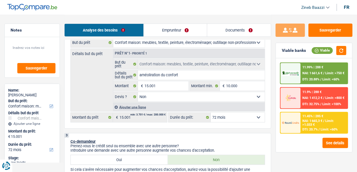
click at [162, 23] on div "Analyse des besoins Emprunteur Documents" at bounding box center [167, 27] width 207 height 25
click at [162, 26] on link "Emprunteur" at bounding box center [175, 30] width 63 height 13
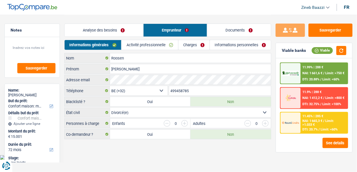
scroll to position [0, 0]
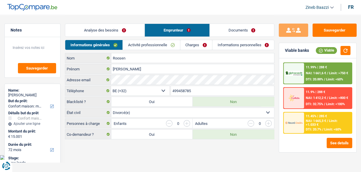
click at [139, 44] on link "Activité professionnelle" at bounding box center [151, 45] width 57 height 10
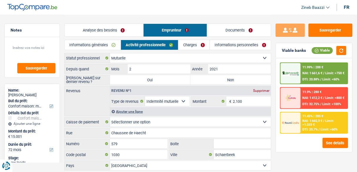
click at [181, 99] on select "Allocation d'handicap Allocations chômage Allocations familiales Chèques repas …" at bounding box center [167, 100] width 45 height 9
select select "disabilityPension"
click at [145, 96] on select "Allocation d'handicap Allocations chômage Allocations familiales Chèques repas …" at bounding box center [167, 100] width 45 height 9
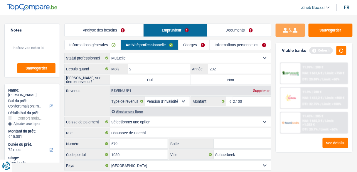
click at [91, 98] on div "Revenus Revenu nº1 Supprimer Allocation d'handicap Allocations chômage Allocati…" at bounding box center [167, 100] width 207 height 30
click at [83, 98] on div "Revenus Revenu nº1 Supprimer Allocation d'handicap Allocations chômage Allocati…" at bounding box center [167, 100] width 207 height 30
click at [216, 79] on label "Non" at bounding box center [231, 79] width 80 height 9
click at [216, 79] on input "Non" at bounding box center [231, 79] width 80 height 9
radio input "true"
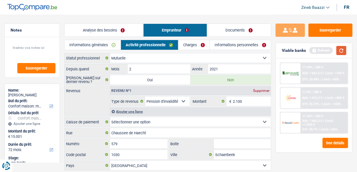
click at [344, 53] on button "button" at bounding box center [342, 50] width 10 height 9
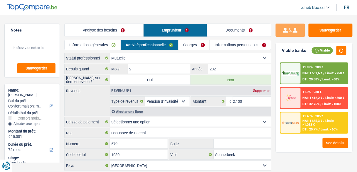
click at [201, 49] on link "Charges" at bounding box center [194, 45] width 31 height 10
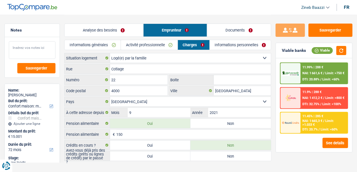
click at [27, 43] on textarea at bounding box center [32, 50] width 47 height 18
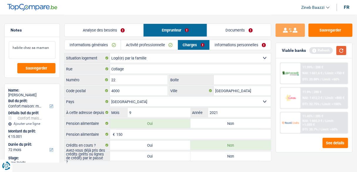
type textarea "habite chez sa maman"
click at [340, 48] on button "button" at bounding box center [342, 50] width 10 height 9
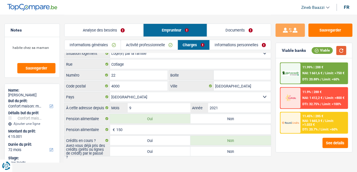
scroll to position [7, 0]
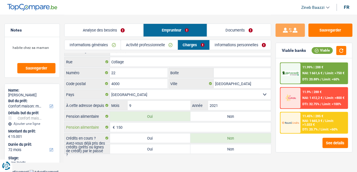
click at [148, 122] on input "150" at bounding box center [194, 126] width 155 height 9
click at [147, 154] on main "Notes habite chez sa maman Sauvegarder Name: Fabian Roosen But du prêt: Confort…" at bounding box center [178, 81] width 357 height 176
click at [345, 50] on button "button" at bounding box center [342, 50] width 10 height 9
click at [172, 148] on label "Oui" at bounding box center [150, 148] width 80 height 9
click at [172, 148] on input "Oui" at bounding box center [150, 148] width 80 height 9
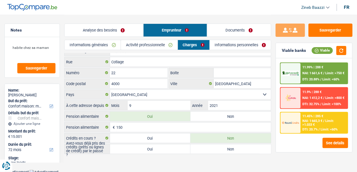
radio input "true"
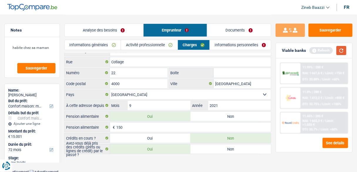
click at [340, 47] on button "button" at bounding box center [342, 50] width 10 height 9
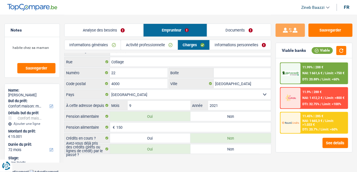
click at [232, 48] on link "Informations personnelles" at bounding box center [240, 45] width 61 height 10
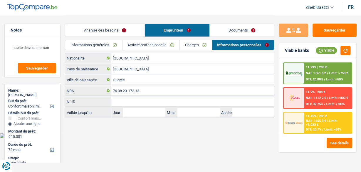
click at [193, 41] on link "Charges" at bounding box center [196, 45] width 32 height 10
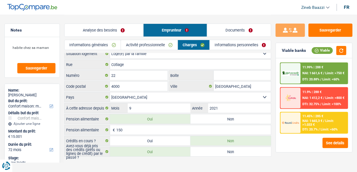
scroll to position [7, 0]
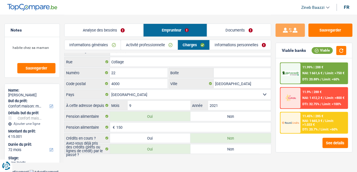
click at [130, 46] on link "Activité professionnelle" at bounding box center [149, 45] width 56 height 10
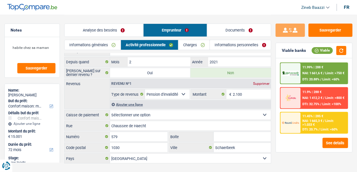
click at [105, 45] on link "Informations générales" at bounding box center [93, 45] width 56 height 10
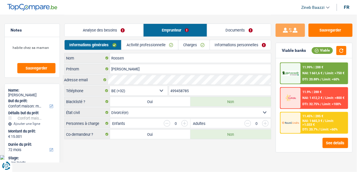
scroll to position [0, 0]
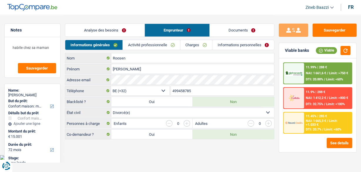
click at [103, 33] on link "Analyse des besoins" at bounding box center [104, 30] width 79 height 13
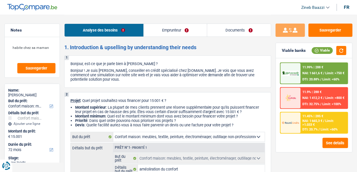
click at [157, 34] on link "Emprunteur" at bounding box center [175, 30] width 63 height 13
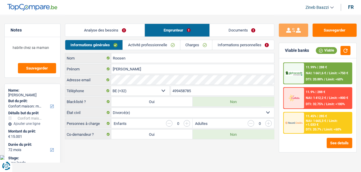
click at [233, 30] on link "Documents" at bounding box center [242, 30] width 64 height 13
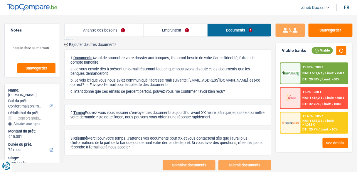
scroll to position [113, 0]
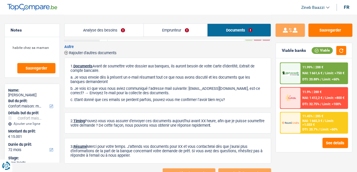
click at [316, 122] on div "NAI: 1 665,3 € / Limit: >1.033 €" at bounding box center [325, 123] width 44 height 8
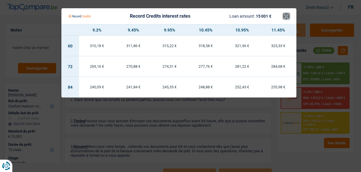
click at [288, 17] on button "×" at bounding box center [286, 16] width 6 height 6
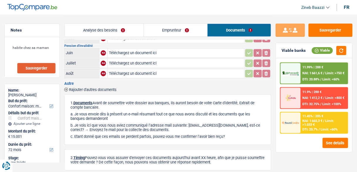
scroll to position [0, 0]
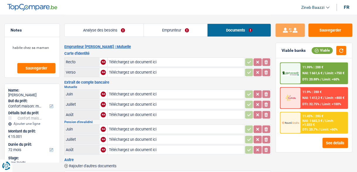
click at [96, 25] on link "Analyse des besoins" at bounding box center [104, 30] width 79 height 13
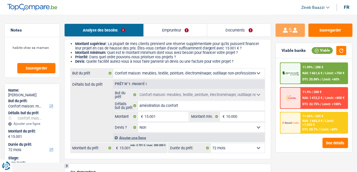
scroll to position [94, 0]
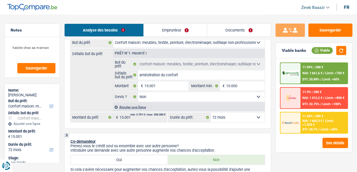
click at [297, 122] on img at bounding box center [290, 122] width 17 height 9
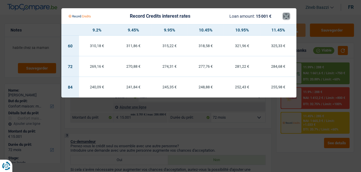
click at [283, 16] on button "×" at bounding box center [286, 16] width 6 height 6
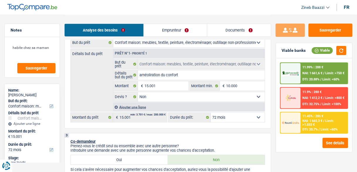
click at [319, 76] on div "11.99% | 288 € NAI: 1 661,6 € / Limit: >750 € DTI: 20.88% / Limit: <60%" at bounding box center [324, 73] width 47 height 21
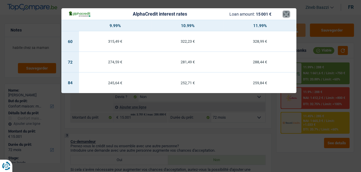
click at [285, 13] on button "×" at bounding box center [286, 14] width 6 height 6
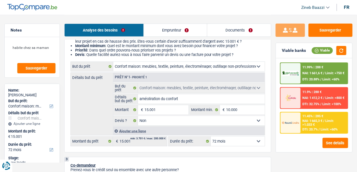
scroll to position [70, 0]
click at [238, 135] on div "Confort maison: meubles, textile, peinture, électroménager, outillage non-profe…" at bounding box center [167, 103] width 195 height 85
click at [238, 139] on select "12 mois 18 mois 24 mois 30 mois 36 mois 42 mois 48 mois 60 mois 72 mois 84 mois…" at bounding box center [238, 140] width 54 height 9
click at [238, 140] on select "12 mois 18 mois 24 mois 30 mois 36 mois 42 mois 48 mois 60 mois 72 mois 84 mois…" at bounding box center [238, 140] width 54 height 9
click at [238, 32] on link "Documents" at bounding box center [239, 30] width 64 height 13
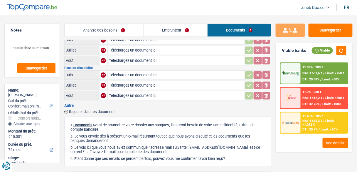
scroll to position [0, 0]
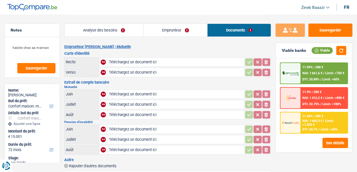
click at [176, 32] on link "Emprunteur" at bounding box center [176, 30] width 64 height 13
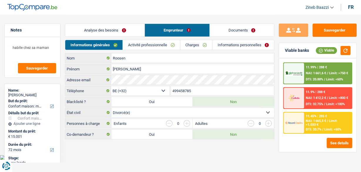
click at [233, 45] on link "Informations personnelles" at bounding box center [243, 45] width 62 height 10
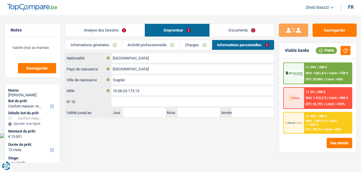
click at [115, 27] on link "Analyse des besoins" at bounding box center [104, 30] width 79 height 13
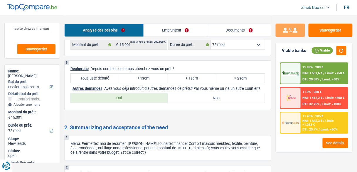
scroll to position [36, 0]
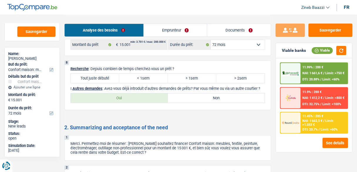
click at [229, 75] on label "> 2sem" at bounding box center [240, 77] width 48 height 9
click at [229, 75] on input "> 2sem" at bounding box center [240, 77] width 48 height 9
radio input "true"
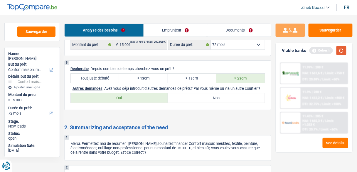
click at [342, 49] on button "button" at bounding box center [342, 50] width 10 height 9
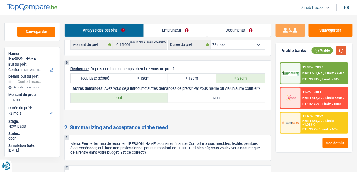
click at [340, 48] on button "button" at bounding box center [342, 50] width 10 height 9
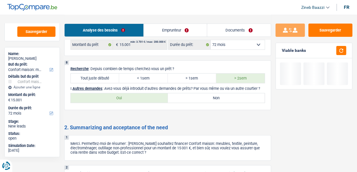
click at [204, 102] on label "Non" at bounding box center [216, 97] width 97 height 9
click at [204, 102] on input "Non" at bounding box center [216, 97] width 97 height 9
radio input "true"
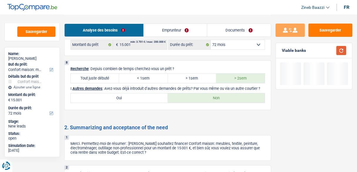
click at [341, 50] on button "button" at bounding box center [342, 50] width 10 height 9
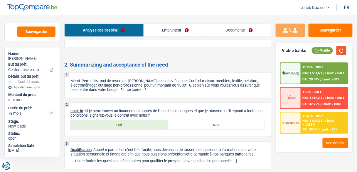
scroll to position [634, 0]
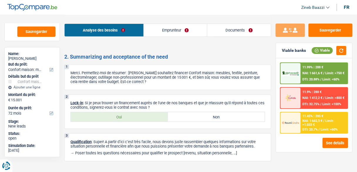
click at [150, 111] on div "2 Lock-in : Si je peux trouver un financement auprès de l'une de nos banques et…" at bounding box center [167, 111] width 207 height 34
click at [154, 117] on label "Oui" at bounding box center [119, 116] width 97 height 9
click at [154, 117] on input "Oui" at bounding box center [119, 116] width 97 height 9
radio input "true"
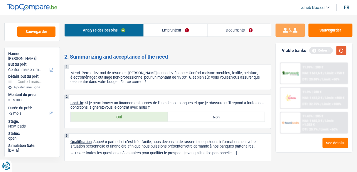
click at [342, 45] on div "Viable banks Refresh" at bounding box center [314, 50] width 76 height 15
click at [342, 49] on button "button" at bounding box center [342, 50] width 10 height 9
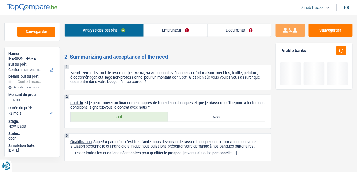
click at [229, 27] on link "Documents" at bounding box center [239, 30] width 63 height 13
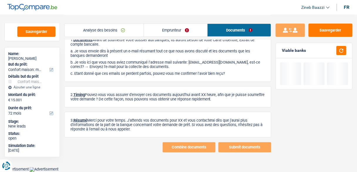
scroll to position [136, 0]
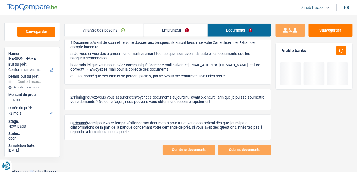
click at [180, 86] on div "Emprunteur Fabian Roosen | Mutuelle Carte d'identité Recto NA Téléchargez un do…" at bounding box center [167, 31] width 207 height 247
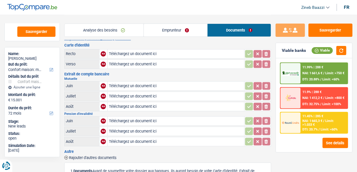
scroll to position [0, 0]
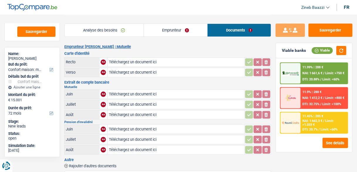
click at [189, 35] on link "Emprunteur" at bounding box center [176, 30] width 64 height 13
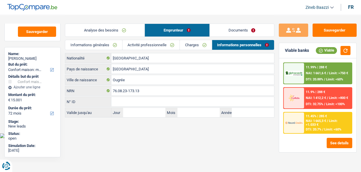
click at [152, 43] on link "Activité professionnelle" at bounding box center [150, 45] width 57 height 10
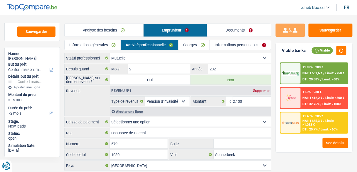
click at [194, 46] on link "Charges" at bounding box center [194, 45] width 31 height 10
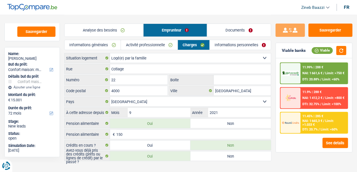
click at [165, 45] on link "Activité professionnelle" at bounding box center [149, 45] width 56 height 10
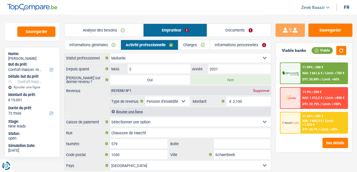
click at [158, 53] on select "Ouvrier Employé privé Employé public Invalide Indépendant Pensionné Chômeur Mut…" at bounding box center [190, 57] width 161 height 9
select select "invalid"
click at [110, 53] on select "Ouvrier Employé privé Employé public Invalide Indépendant Pensionné Chômeur Mut…" at bounding box center [190, 57] width 161 height 9
radio input "false"
select select
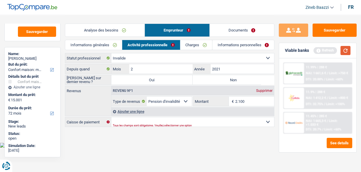
click at [344, 52] on button "button" at bounding box center [345, 50] width 10 height 9
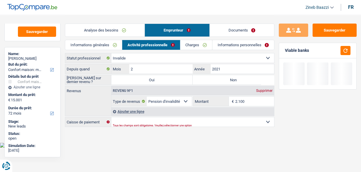
click at [200, 80] on label "Non" at bounding box center [233, 79] width 81 height 9
click at [200, 80] on input "Non" at bounding box center [233, 79] width 81 height 9
radio input "true"
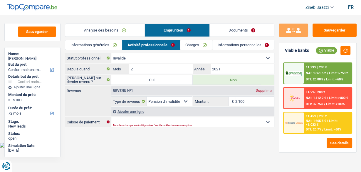
click at [222, 32] on link "Documents" at bounding box center [242, 30] width 64 height 13
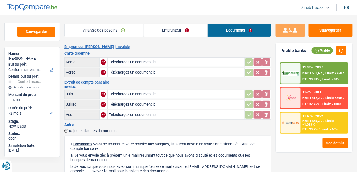
click at [171, 31] on link "Emprunteur" at bounding box center [176, 30] width 64 height 13
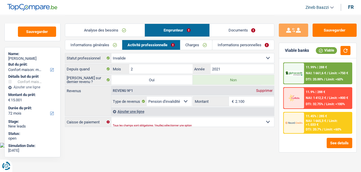
click at [118, 28] on link "Analyse des besoins" at bounding box center [104, 30] width 79 height 13
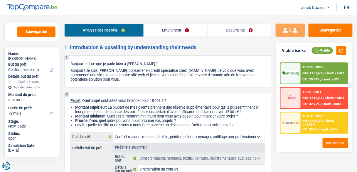
click at [180, 33] on link "Emprunteur" at bounding box center [175, 30] width 63 height 13
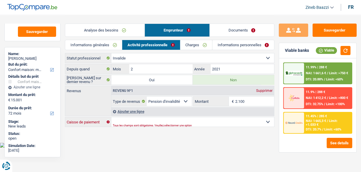
click at [138, 120] on select "Mutualité Chrétienne Mutualité Socialiste (Solidaris) SPF Sécurité Sociale Unio…" at bounding box center [192, 121] width 163 height 9
select select "chretienne"
click at [111, 117] on select "Mutualité Chrétienne Mutualité Socialiste (Solidaris) SPF Sécurité Sociale Unio…" at bounding box center [192, 121] width 163 height 9
select select "BE"
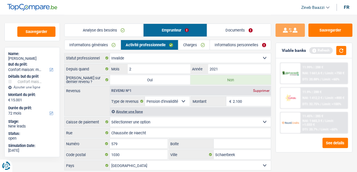
click at [86, 98] on div "Revenus Revenu nº1 Supprimer Allocation d'handicap Allocations chômage Allocati…" at bounding box center [167, 100] width 207 height 30
click at [241, 16] on div "Analyse des besoins Emprunteur Documents" at bounding box center [167, 27] width 207 height 25
click at [317, 33] on button "Sauvegarder" at bounding box center [331, 29] width 44 height 13
click at [316, 23] on button "Sauvegarder" at bounding box center [331, 29] width 44 height 13
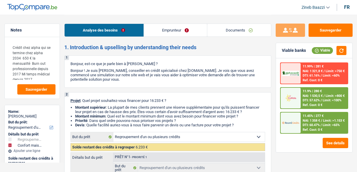
select select "refinancing"
select select "household"
select select "84"
select select "refinancing"
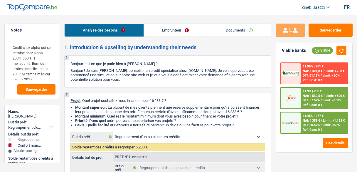
select select "refinancing"
select select "yes"
select select "household"
select select "84"
select select "privateEmployee"
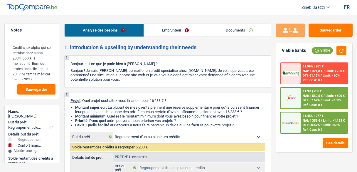
select select "familyAllowances"
select select "mutualityIndemnity"
select select "netSalary"
select select "mealVouchers"
select select "rents"
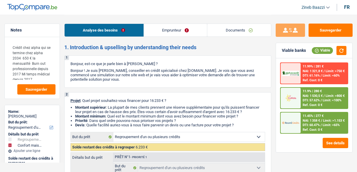
select select "cardOrCredit"
select select "creditConsolidation"
select select "120"
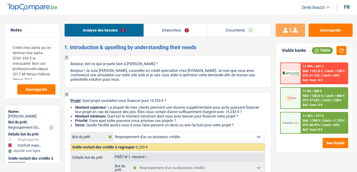
select select "refinancing"
select select "yes"
select select "household"
select select "84"
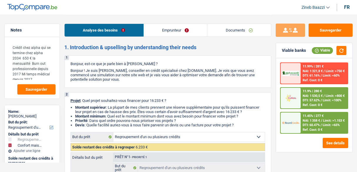
select select "rents"
select select "BE"
select select "cardOrCredit"
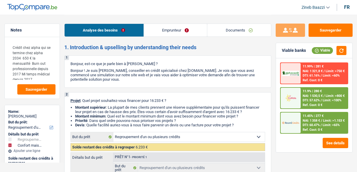
select select "creditConsolidation"
select select "120"
drag, startPoint x: 157, startPoint y: 49, endPoint x: 163, endPoint y: 45, distance: 6.9
click at [157, 48] on h2 "1. Introduction & upselling by understanding their needs" at bounding box center [167, 47] width 207 height 6
click at [175, 29] on link "Emprunteur" at bounding box center [175, 30] width 63 height 13
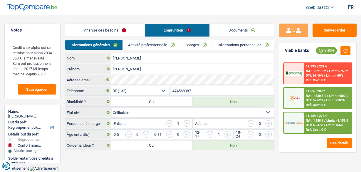
click at [202, 45] on link "Charges" at bounding box center [196, 45] width 32 height 10
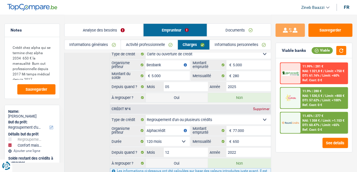
scroll to position [235, 0]
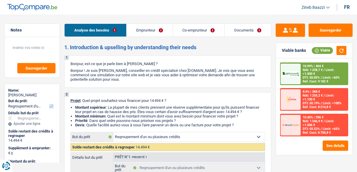
select select "refinancing"
select select "60"
select select "refinancing"
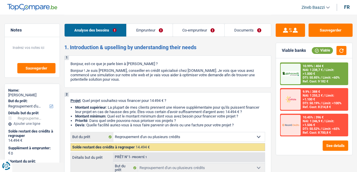
select select "60"
select select "worker"
select select "mutuality"
select select "netSalary"
select select "mutualityIndemnity"
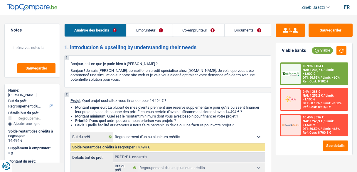
select select "ownerWithMortgage"
select select "mortgage"
select select "300"
select select "renovationLoan"
select select "84"
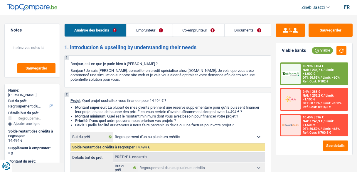
select select "personalLoan"
select select "smallWorks"
select select "48"
select select "refinancing"
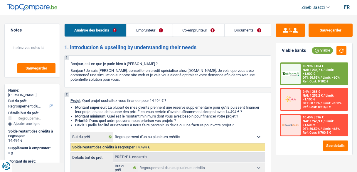
select select "60"
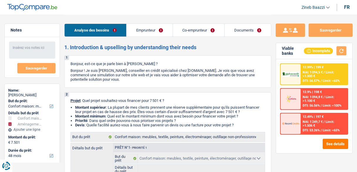
select select "household"
select select "movingOrInstallation"
select select "48"
select select "household"
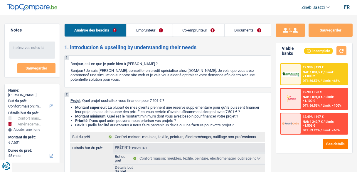
select select "household"
select select "movingOrInstallation"
select select "false"
select select "48"
select select "worker"
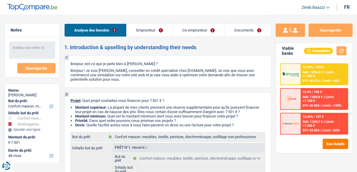
select select "mutuality"
select select "netSalary"
select select "mutualityIndemnity"
select select "ownerWithMortgage"
select select "mortgage"
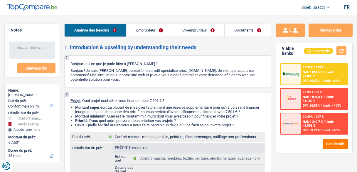
select select "300"
select select "renovationLoan"
select select "84"
select select "personalLoan"
select select "smallWorks"
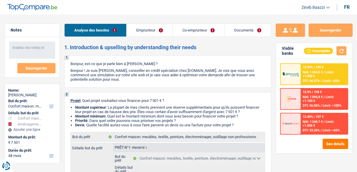
select select "48"
select select "household"
select select "movingOrInstallation"
select select "false"
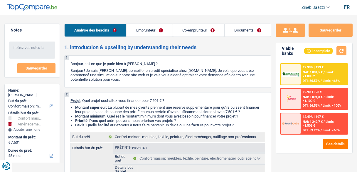
select select "48"
click at [245, 31] on link "Documents" at bounding box center [248, 30] width 46 height 13
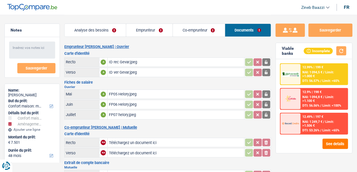
click at [206, 31] on link "Co-emprunteur" at bounding box center [199, 30] width 52 height 13
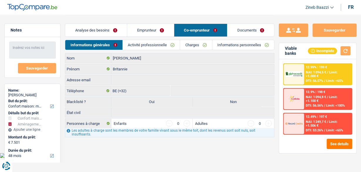
click at [148, 32] on link "Emprunteur" at bounding box center [150, 30] width 46 height 13
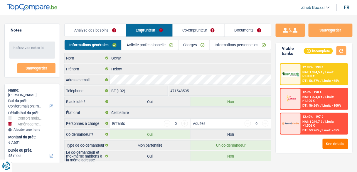
click at [197, 30] on link "Co-emprunteur" at bounding box center [199, 30] width 52 height 13
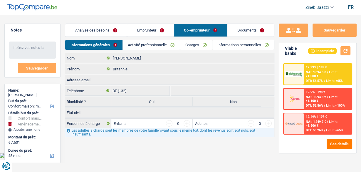
click at [193, 42] on link "Charges" at bounding box center [196, 45] width 32 height 10
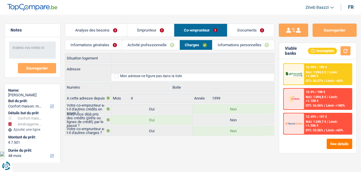
click at [153, 45] on link "Activité professionnelle" at bounding box center [150, 45] width 57 height 10
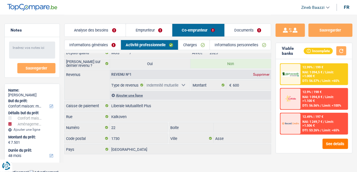
scroll to position [16, 0]
click at [225, 44] on link "Informations personnelles" at bounding box center [240, 45] width 61 height 10
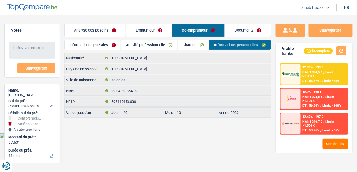
scroll to position [0, 0]
click at [200, 44] on link "Charges" at bounding box center [196, 45] width 32 height 10
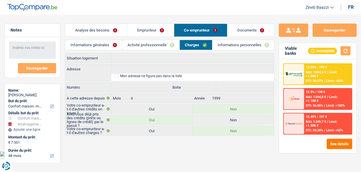
click at [162, 46] on link "Activité professionnelle" at bounding box center [150, 45] width 57 height 10
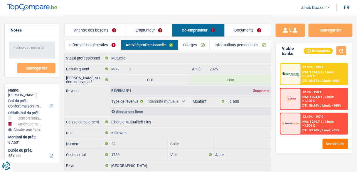
click at [147, 33] on link "Emprunteur" at bounding box center [149, 30] width 46 height 13
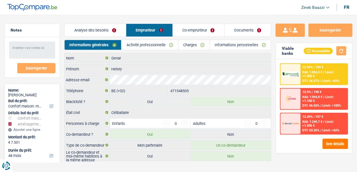
click at [169, 44] on link "Activité professionnelle" at bounding box center [150, 45] width 56 height 10
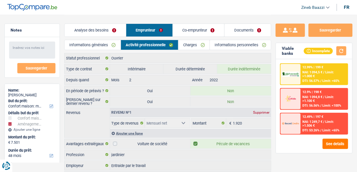
click at [206, 46] on link "Charges" at bounding box center [194, 45] width 31 height 10
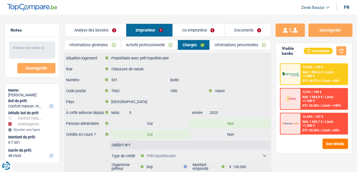
click at [162, 46] on link "Activité professionnelle" at bounding box center [149, 45] width 56 height 10
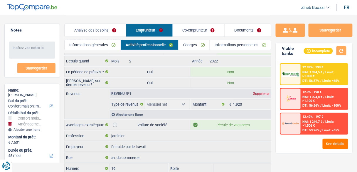
scroll to position [70, 0]
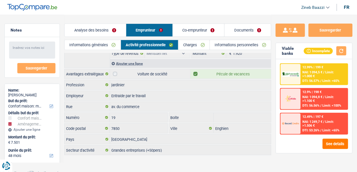
click at [190, 33] on link "Co-emprunteur" at bounding box center [199, 30] width 52 height 13
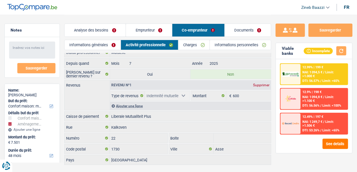
scroll to position [0, 0]
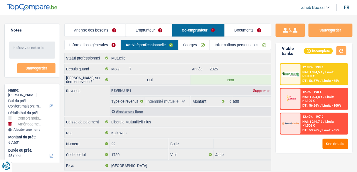
click at [159, 32] on link "Emprunteur" at bounding box center [149, 30] width 46 height 13
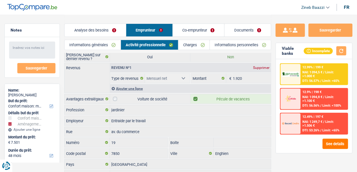
scroll to position [70, 0]
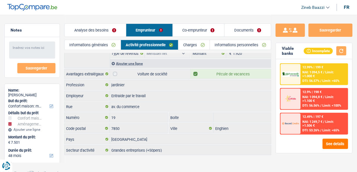
click at [185, 45] on link "Charges" at bounding box center [194, 45] width 31 height 10
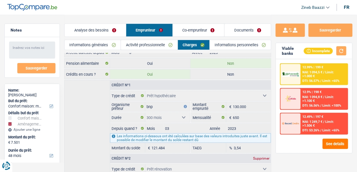
scroll to position [0, 0]
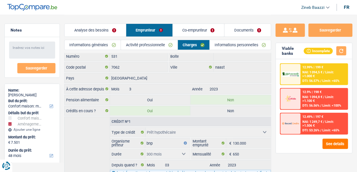
click at [185, 30] on link "Co-emprunteur" at bounding box center [199, 30] width 52 height 13
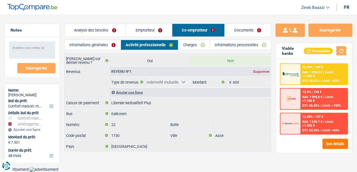
scroll to position [16, 0]
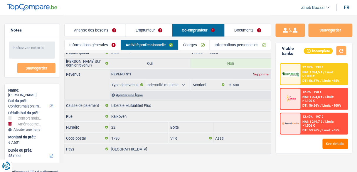
click at [188, 44] on link "Charges" at bounding box center [194, 45] width 31 height 10
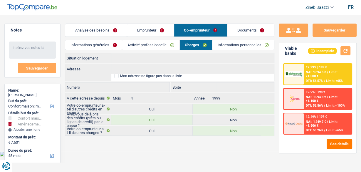
click at [162, 43] on link "Activité professionnelle" at bounding box center [150, 45] width 57 height 10
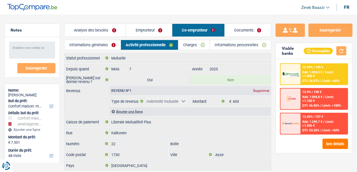
click at [226, 45] on link "Informations personnelles" at bounding box center [240, 45] width 61 height 10
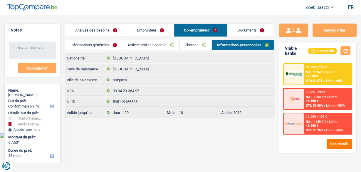
click at [193, 43] on link "Charges" at bounding box center [196, 45] width 32 height 10
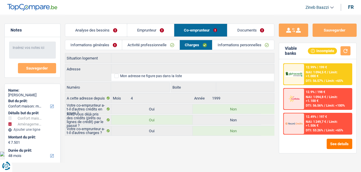
click at [152, 46] on link "Activité professionnelle" at bounding box center [150, 45] width 57 height 10
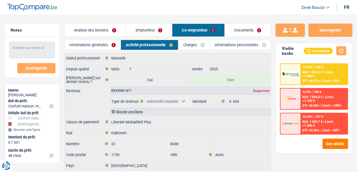
click at [99, 46] on link "Informations générales" at bounding box center [93, 45] width 56 height 10
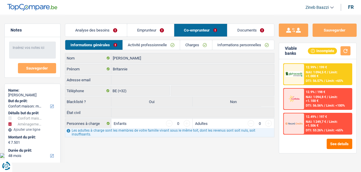
click at [95, 26] on link "Analyse des besoins" at bounding box center [96, 30] width 62 height 13
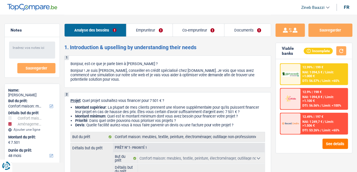
click at [156, 24] on link "Emprunteur" at bounding box center [150, 30] width 46 height 13
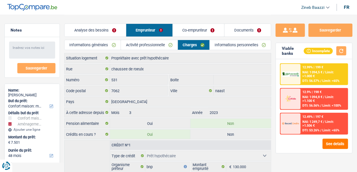
click at [195, 10] on header "Zineb Baazzi Se déconnecter fr" at bounding box center [178, 7] width 357 height 15
drag, startPoint x: 317, startPoint y: 16, endPoint x: 227, endPoint y: 4, distance: 90.2
click at [227, 4] on header "Zineb Baazzi Se déconnecter fr" at bounding box center [178, 7] width 357 height 15
click at [107, 26] on link "Analyse des besoins" at bounding box center [95, 30] width 61 height 13
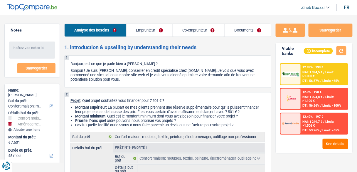
click at [140, 25] on link "Emprunteur" at bounding box center [150, 30] width 46 height 13
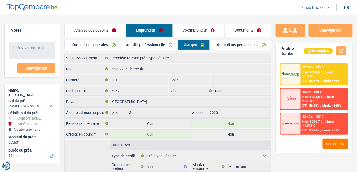
click at [184, 25] on link "Co-emprunteur" at bounding box center [199, 30] width 52 height 13
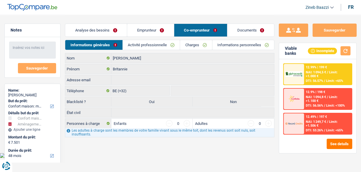
click at [239, 25] on link "Documents" at bounding box center [250, 30] width 47 height 13
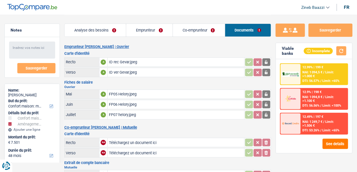
click at [202, 34] on link "Co-emprunteur" at bounding box center [199, 30] width 52 height 13
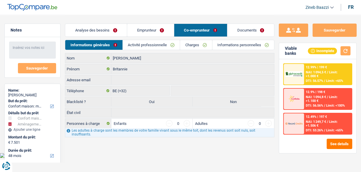
click at [156, 42] on link "Activité professionnelle" at bounding box center [151, 45] width 57 height 10
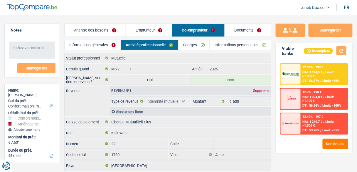
click at [181, 43] on link "Charges" at bounding box center [194, 45] width 31 height 10
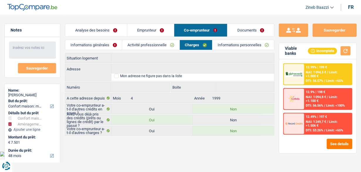
click at [236, 42] on link "Informations personnelles" at bounding box center [243, 45] width 62 height 10
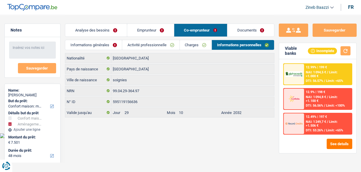
click at [154, 27] on link "Emprunteur" at bounding box center [150, 30] width 46 height 13
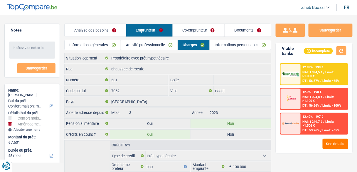
click at [92, 30] on link "Analyse des besoins" at bounding box center [95, 30] width 61 height 13
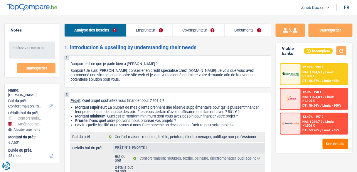
click at [93, 44] on h2 "1. Introduction & upselling by understanding their needs" at bounding box center [167, 47] width 207 height 6
drag, startPoint x: 138, startPoint y: 25, endPoint x: 140, endPoint y: 29, distance: 4.8
click at [138, 25] on link "Emprunteur" at bounding box center [150, 30] width 46 height 13
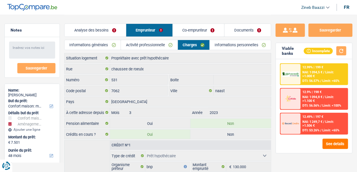
click at [91, 45] on link "Informations générales" at bounding box center [93, 45] width 56 height 10
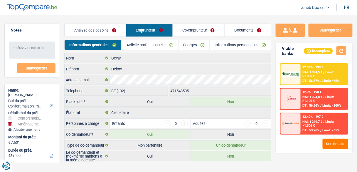
click at [135, 46] on link "Activité professionnelle" at bounding box center [150, 45] width 56 height 10
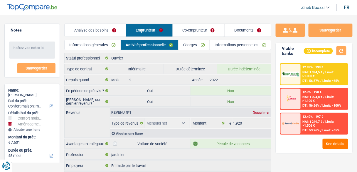
click at [154, 6] on header "Zineb Baazzi Se déconnecter fr" at bounding box center [178, 7] width 357 height 15
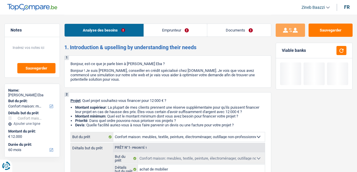
select select "household"
select select "60"
select select "household"
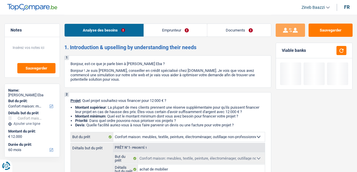
select select "false"
select select "60"
select select "worker"
select select "netSalary"
select select "mealVouchers"
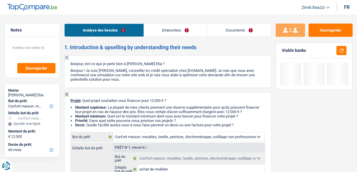
select select "familyAllowances"
select select "rents"
select select "household"
select select "false"
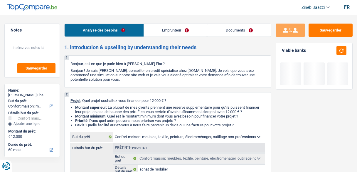
select select "60"
click at [169, 30] on link "Emprunteur" at bounding box center [175, 30] width 63 height 13
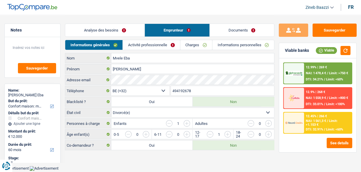
click at [186, 43] on link "Charges" at bounding box center [196, 45] width 32 height 10
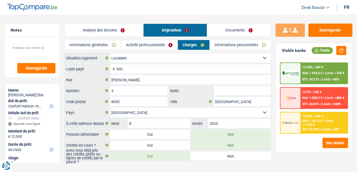
click at [162, 41] on link "Activité professionnelle" at bounding box center [149, 45] width 56 height 10
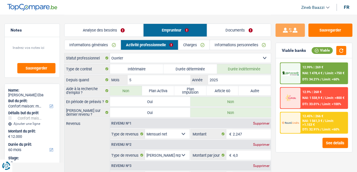
click at [106, 43] on link "Informations générales" at bounding box center [93, 45] width 56 height 10
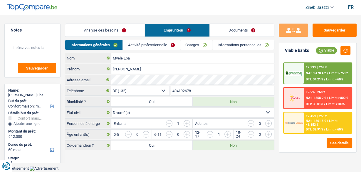
click at [114, 34] on link "Analyse des besoins" at bounding box center [104, 30] width 79 height 13
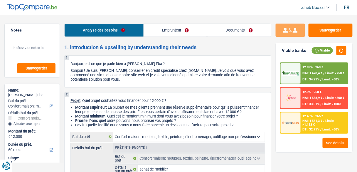
click at [193, 36] on link "Emprunteur" at bounding box center [175, 30] width 63 height 13
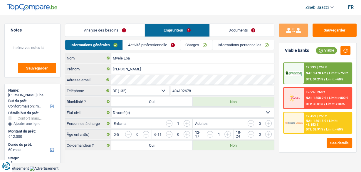
click at [197, 46] on link "Charges" at bounding box center [196, 45] width 32 height 10
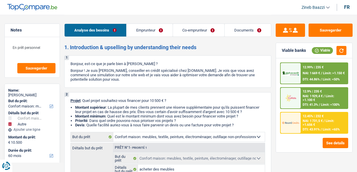
select select "household"
select select "other"
select select "60"
select select "household"
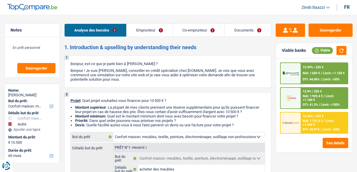
select select "household"
select select "false"
select select "other"
select select "60"
select select "worker"
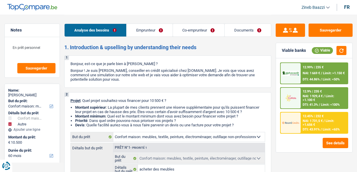
select select "noProfession"
select select "netSalary"
select select "familyAllowances"
select select "mealVouchers"
select select "netSalary"
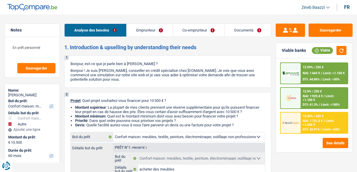
select select "rents"
select select "carLoan"
select select "48"
select select "household"
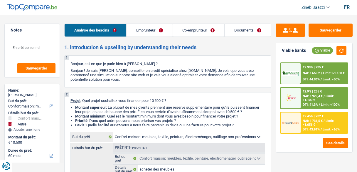
select select "false"
select select "other"
select select "60"
select select "noProfession"
select select "netSalary"
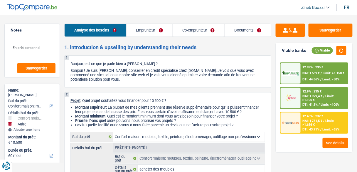
click at [186, 31] on link "Co-emprunteur" at bounding box center [199, 30] width 52 height 13
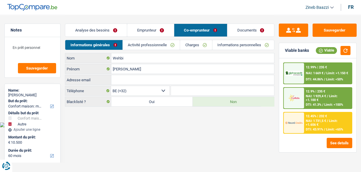
click at [190, 40] on link "Charges" at bounding box center [196, 45] width 32 height 10
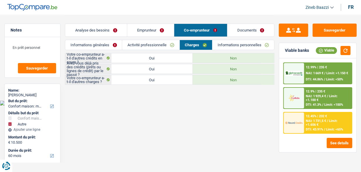
click at [155, 44] on link "Activité professionnelle" at bounding box center [150, 45] width 57 height 10
